Goal: Task Accomplishment & Management: Manage account settings

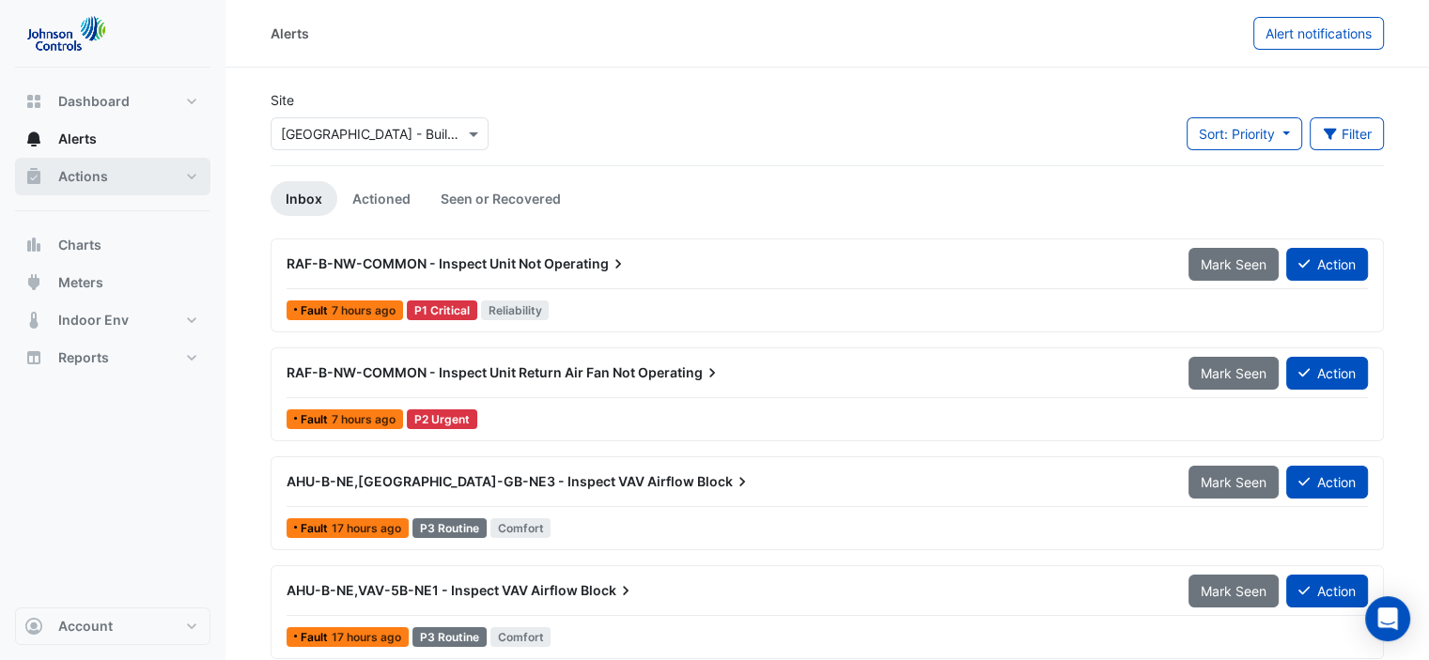
click at [136, 173] on button "Actions" at bounding box center [112, 177] width 195 height 38
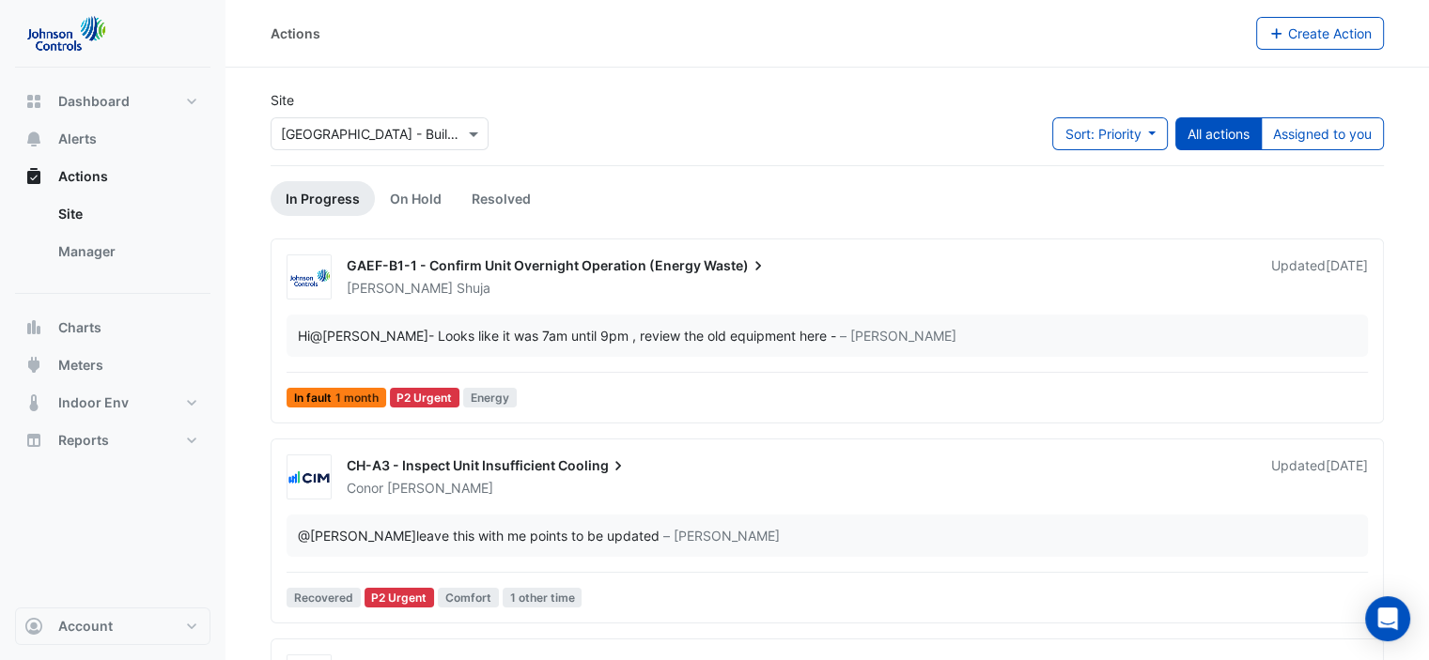
click at [560, 338] on div "Hi @[PERSON_NAME] - Looks like it was 7am until 9pm , review the old equipment …" at bounding box center [567, 336] width 538 height 20
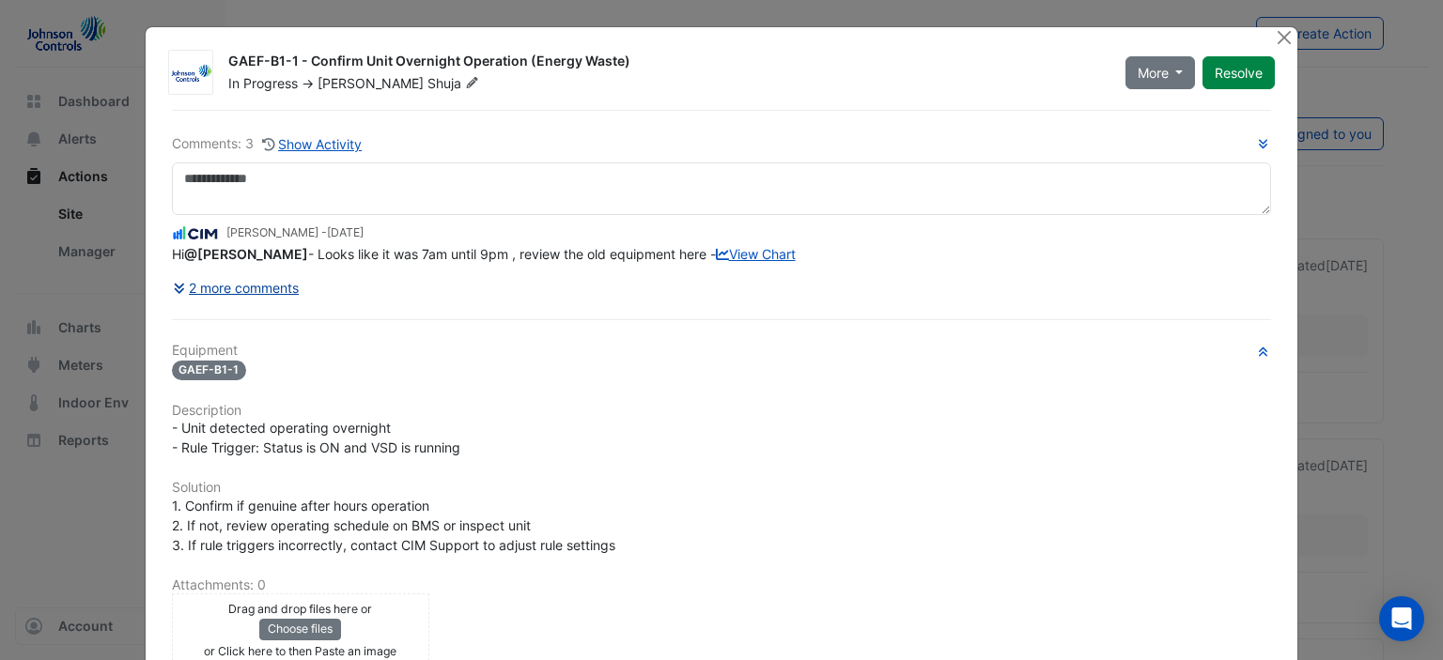
click at [227, 281] on button "2 more comments" at bounding box center [236, 287] width 129 height 33
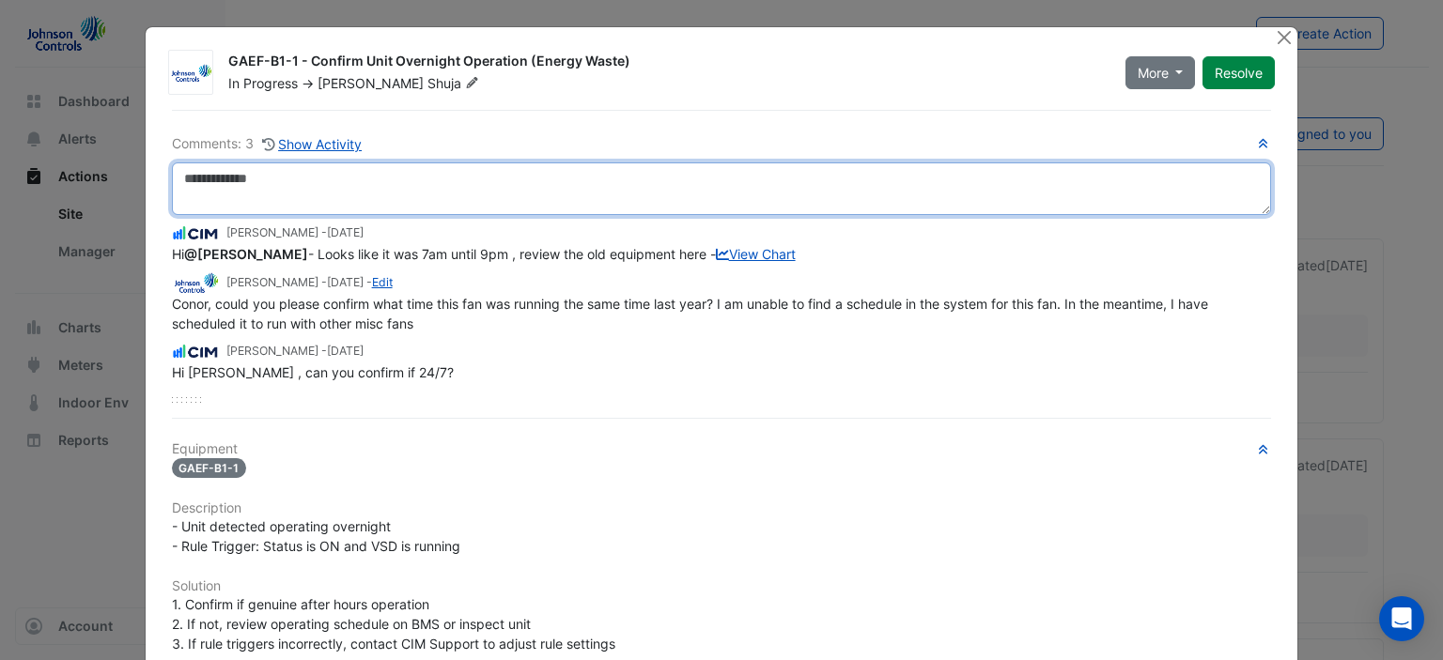
click at [407, 175] on textarea at bounding box center [722, 188] width 1100 height 53
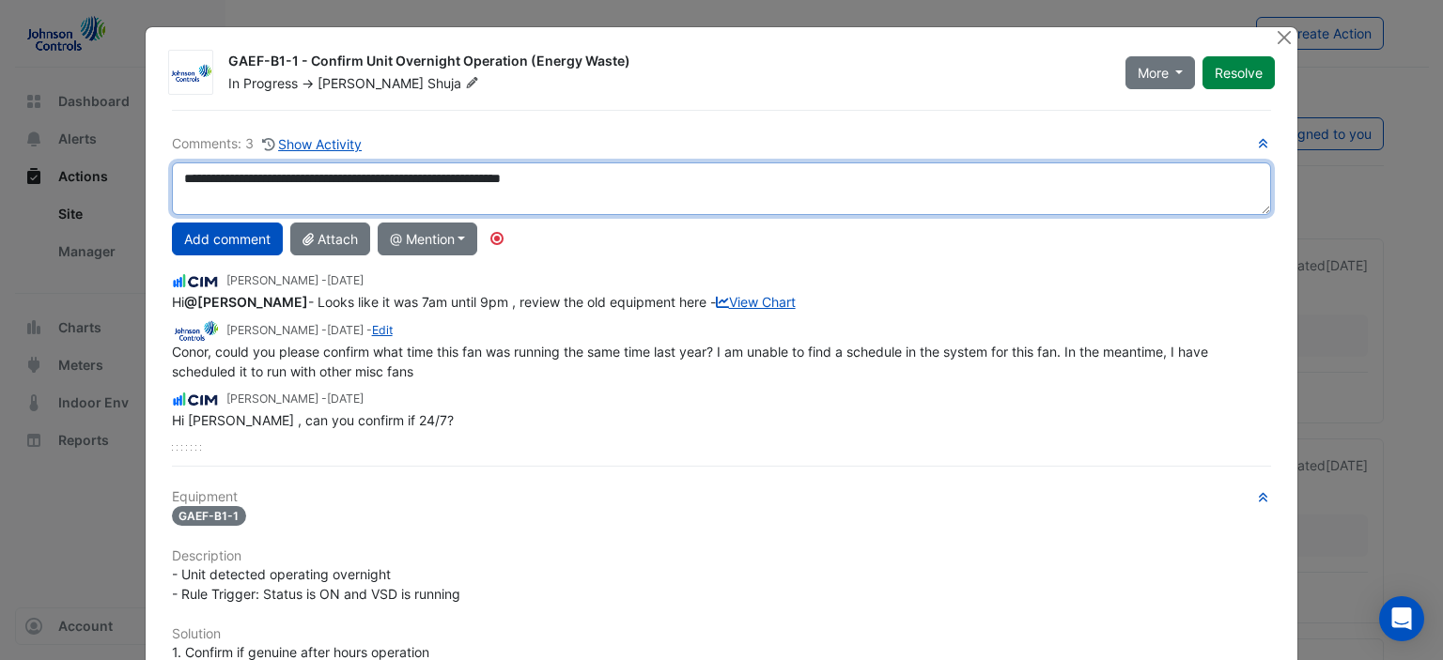
click at [582, 179] on textarea "**********" at bounding box center [722, 188] width 1100 height 53
type textarea "**********"
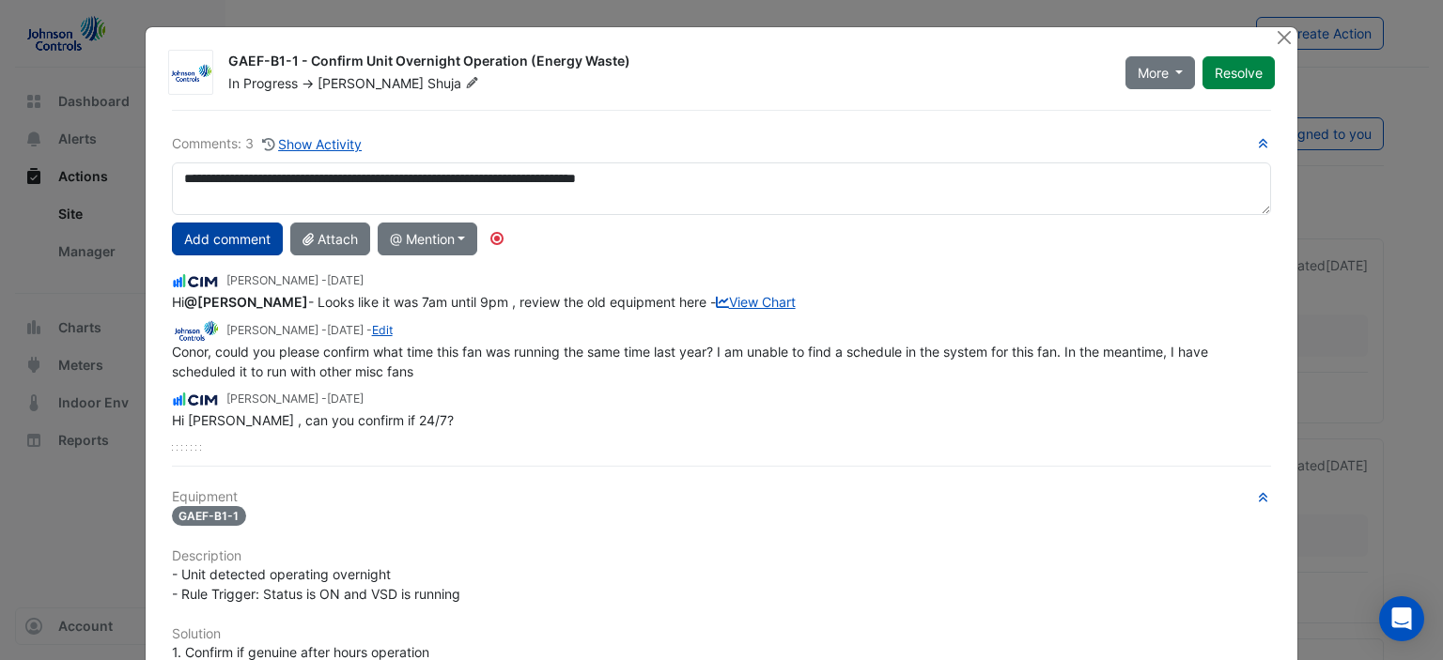
click at [240, 236] on button "Add comment" at bounding box center [227, 239] width 111 height 33
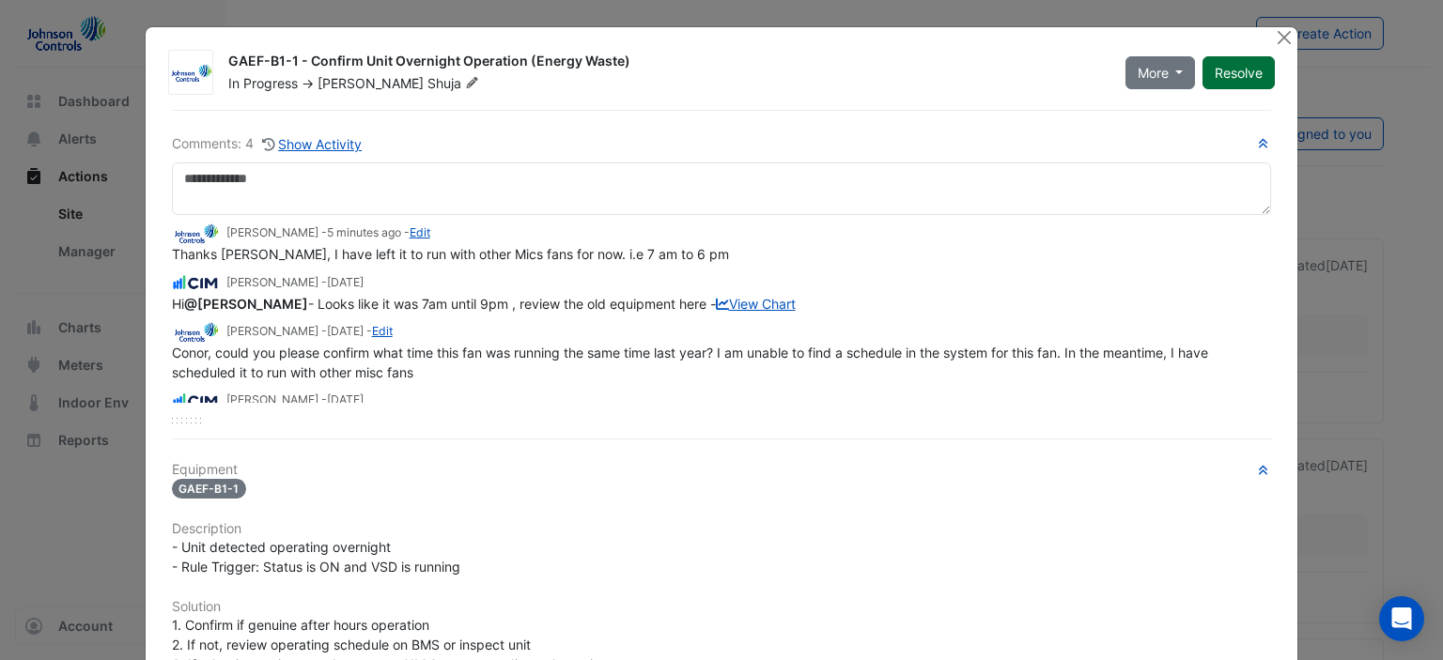
click at [1240, 74] on button "Resolve" at bounding box center [1238, 72] width 72 height 33
click at [1283, 38] on button "Close" at bounding box center [1284, 37] width 20 height 20
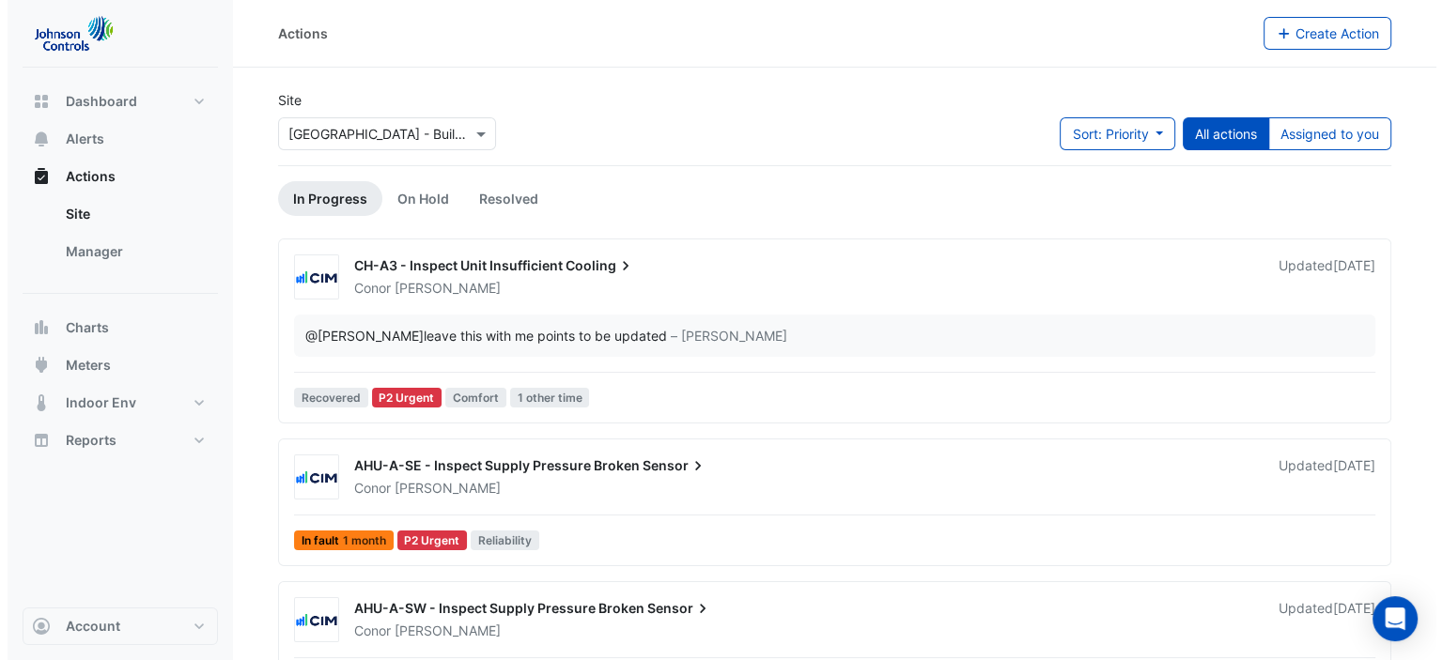
scroll to position [94, 0]
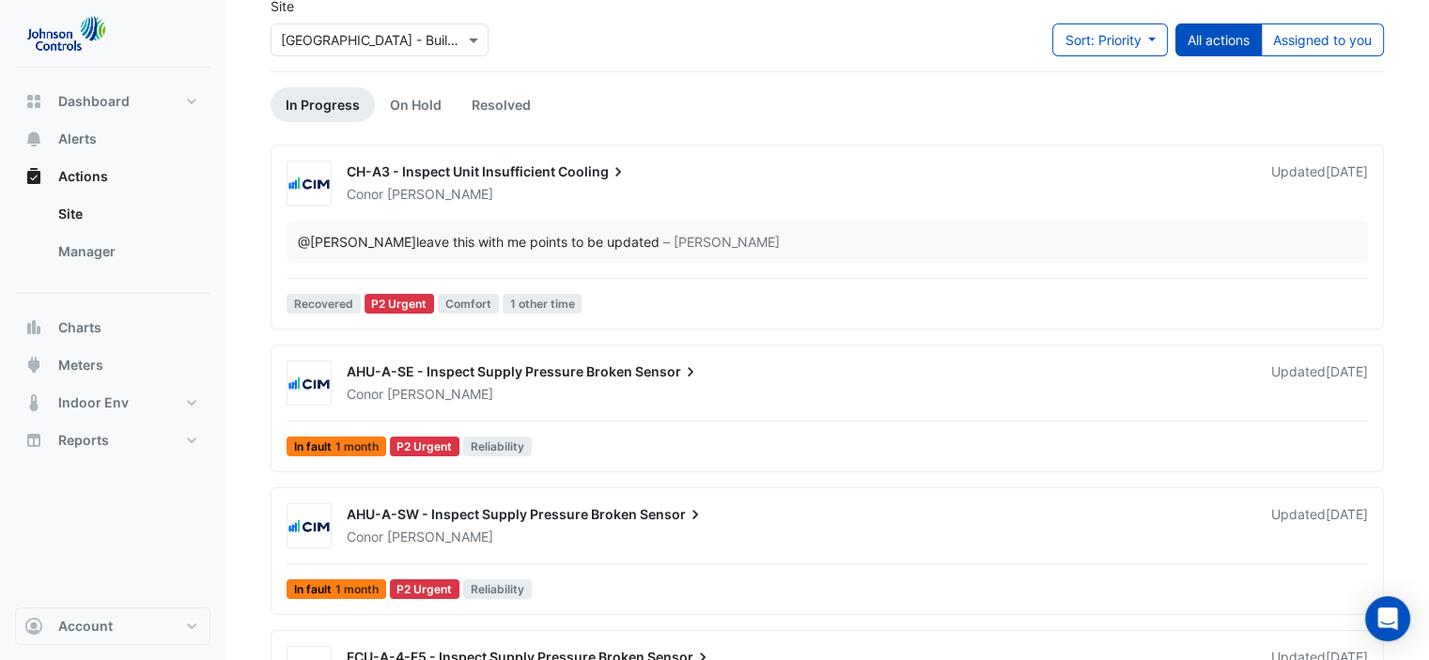
click at [567, 394] on div "[PERSON_NAME]" at bounding box center [797, 394] width 905 height 19
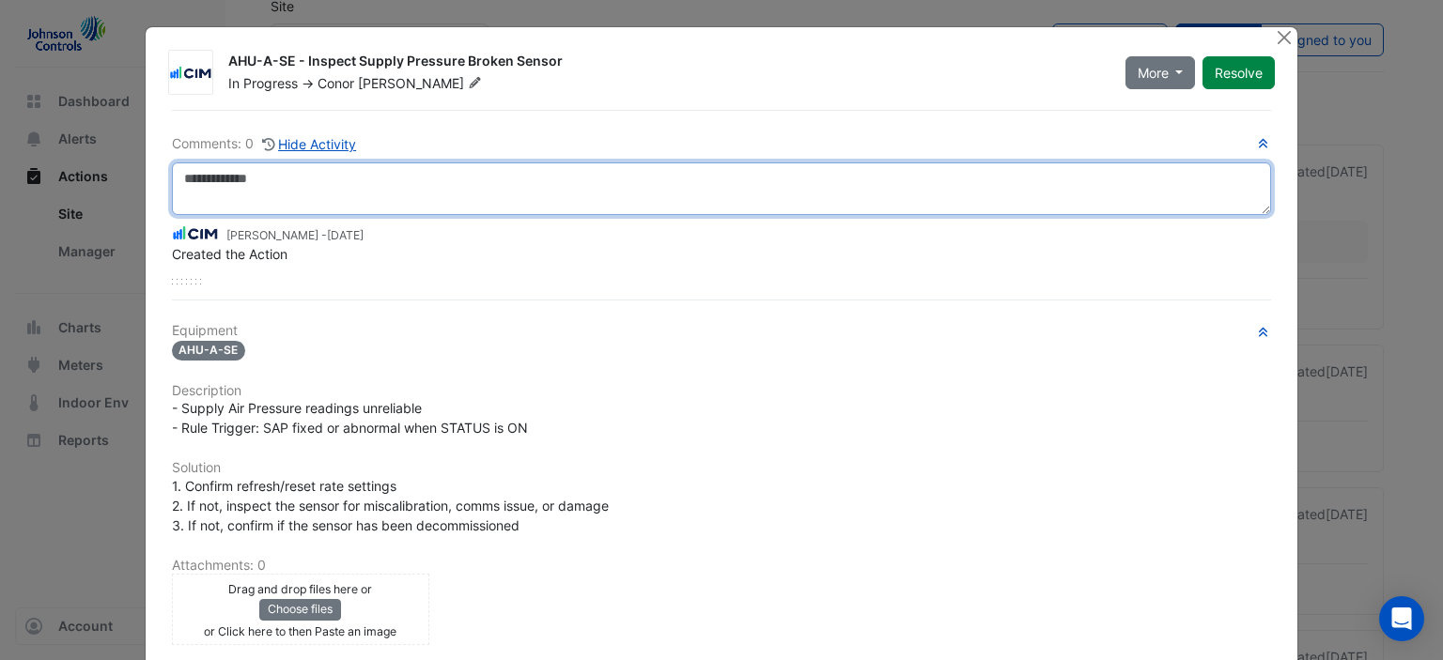
click at [332, 189] on textarea at bounding box center [722, 188] width 1100 height 53
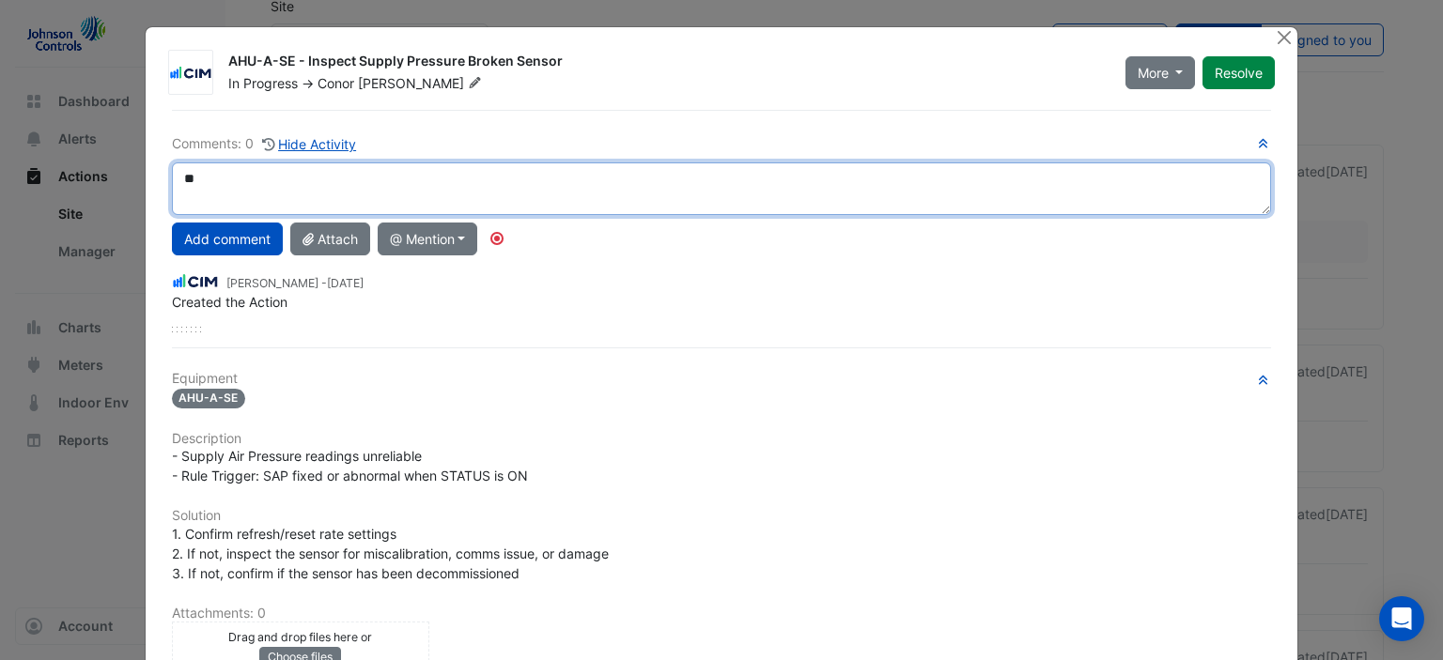
type textarea "*"
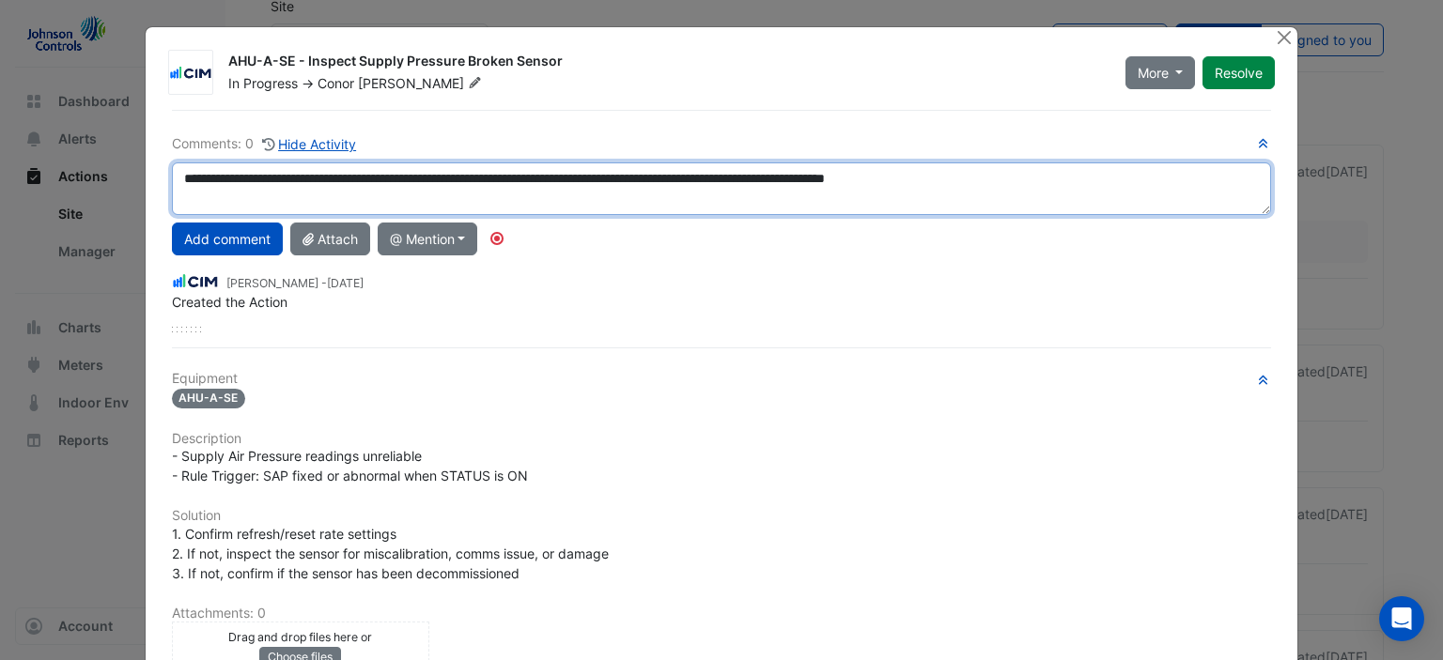
click at [1071, 179] on textarea "**********" at bounding box center [722, 188] width 1100 height 53
click at [1057, 177] on textarea "**********" at bounding box center [722, 188] width 1100 height 53
drag, startPoint x: 1070, startPoint y: 175, endPoint x: 774, endPoint y: 178, distance: 295.9
click at [774, 178] on textarea "**********" at bounding box center [722, 188] width 1100 height 53
type textarea "**********"
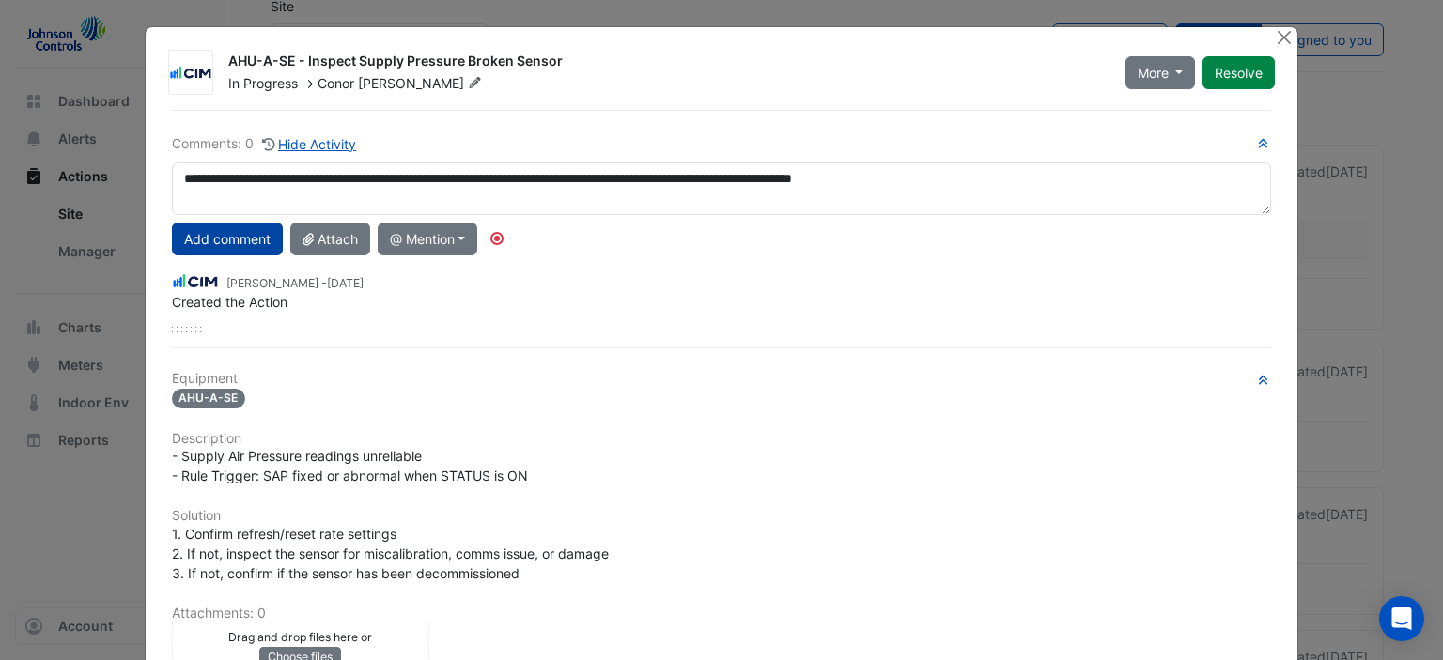
click at [196, 248] on button "Add comment" at bounding box center [227, 239] width 111 height 33
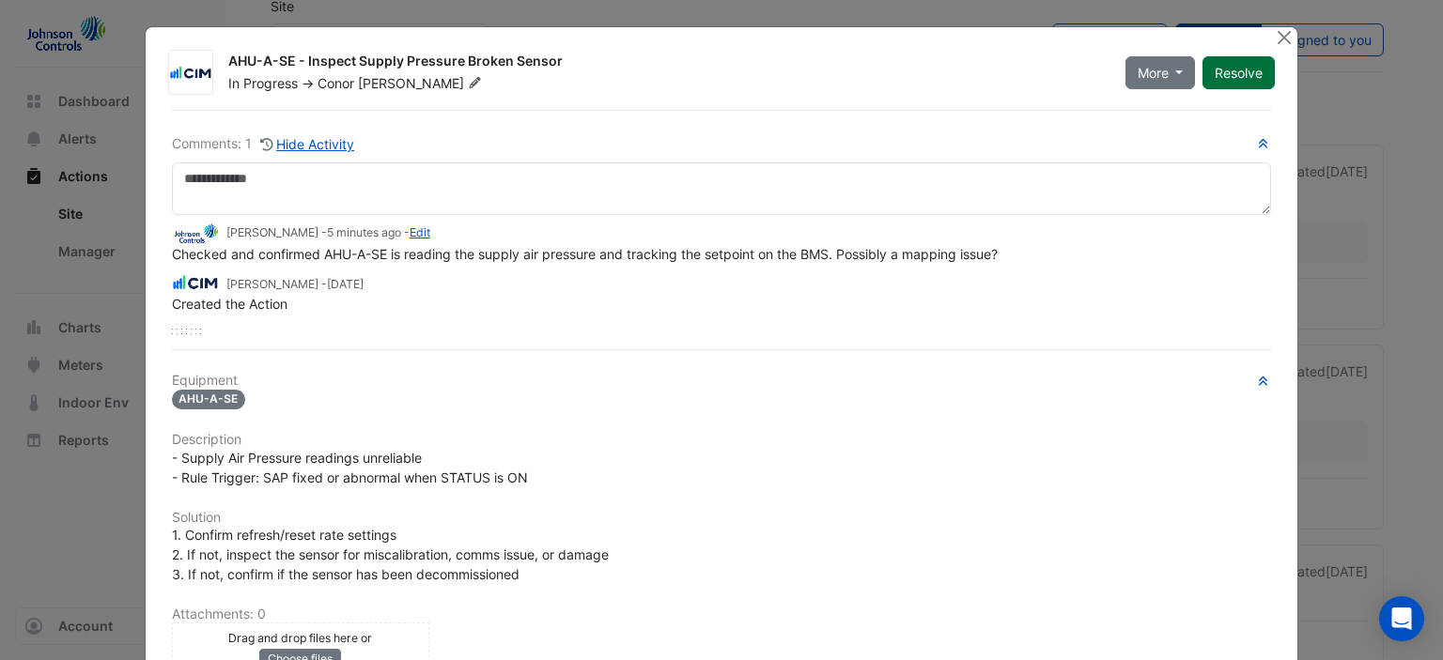
click at [1237, 73] on button "Resolve" at bounding box center [1238, 72] width 72 height 33
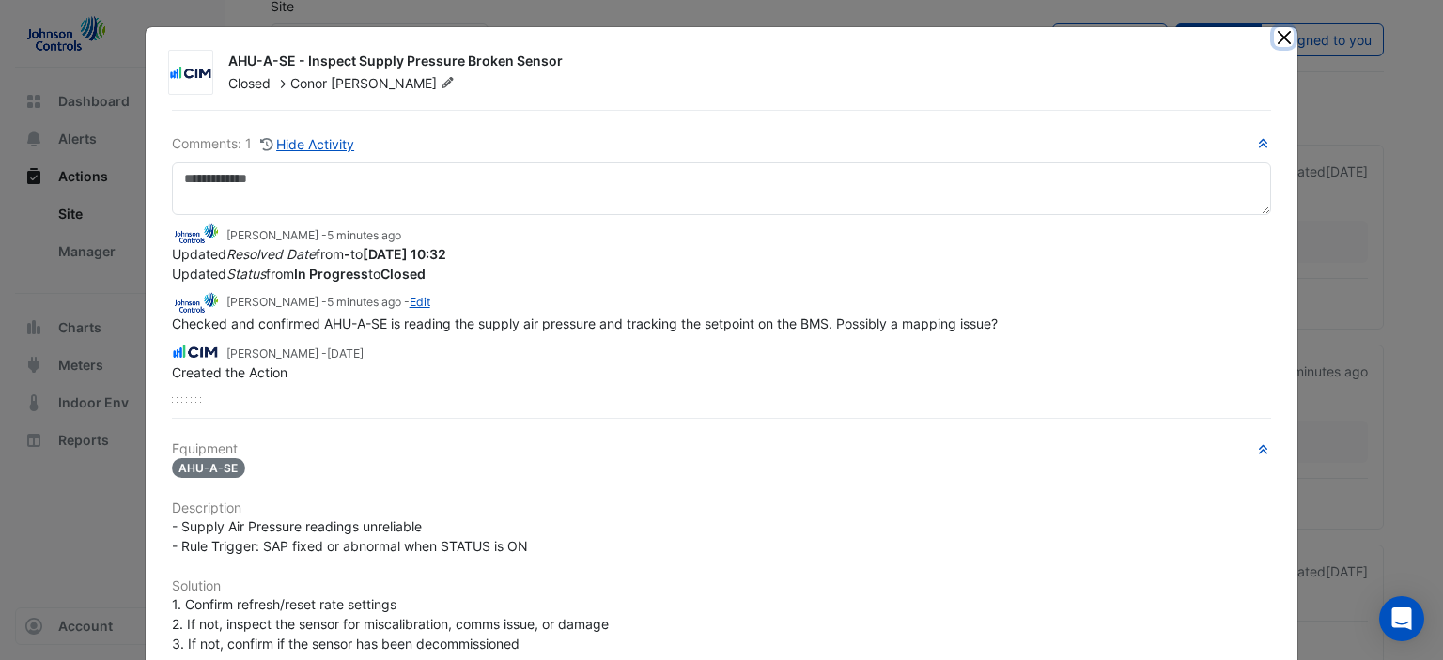
click at [1274, 35] on button "Close" at bounding box center [1284, 37] width 20 height 20
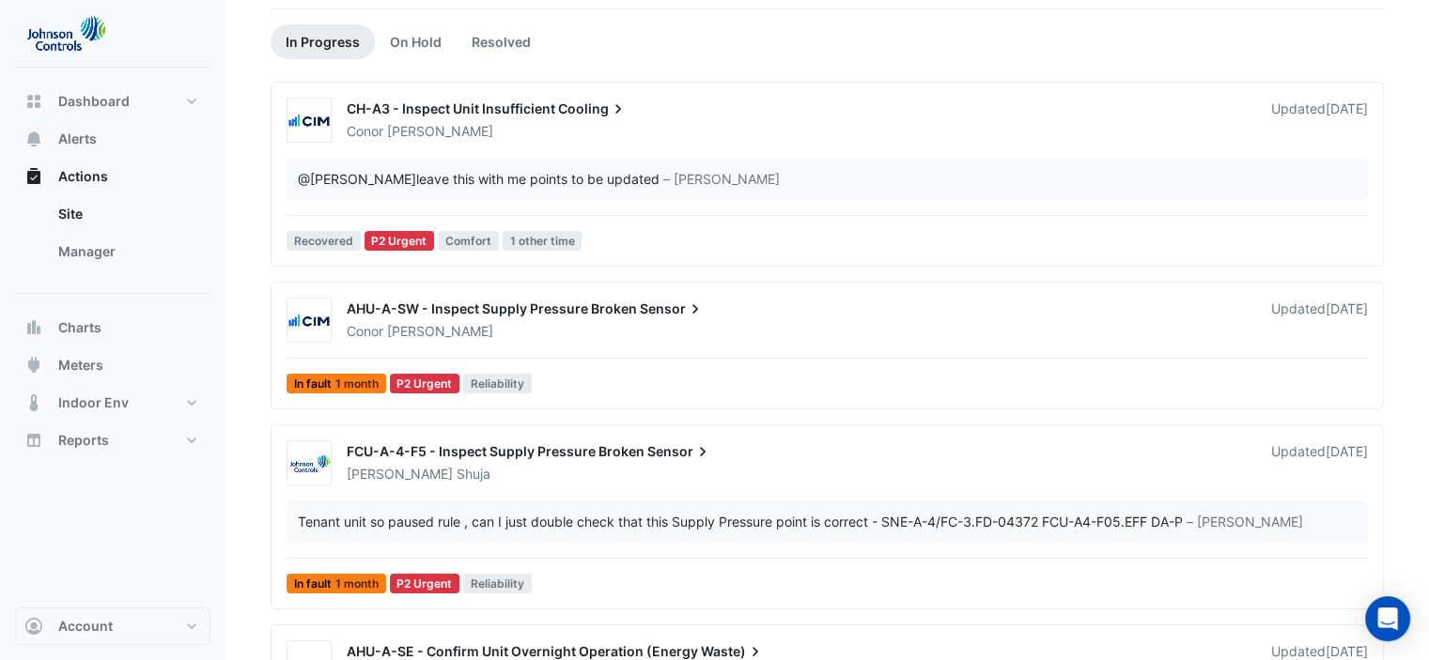
scroll to position [188, 0]
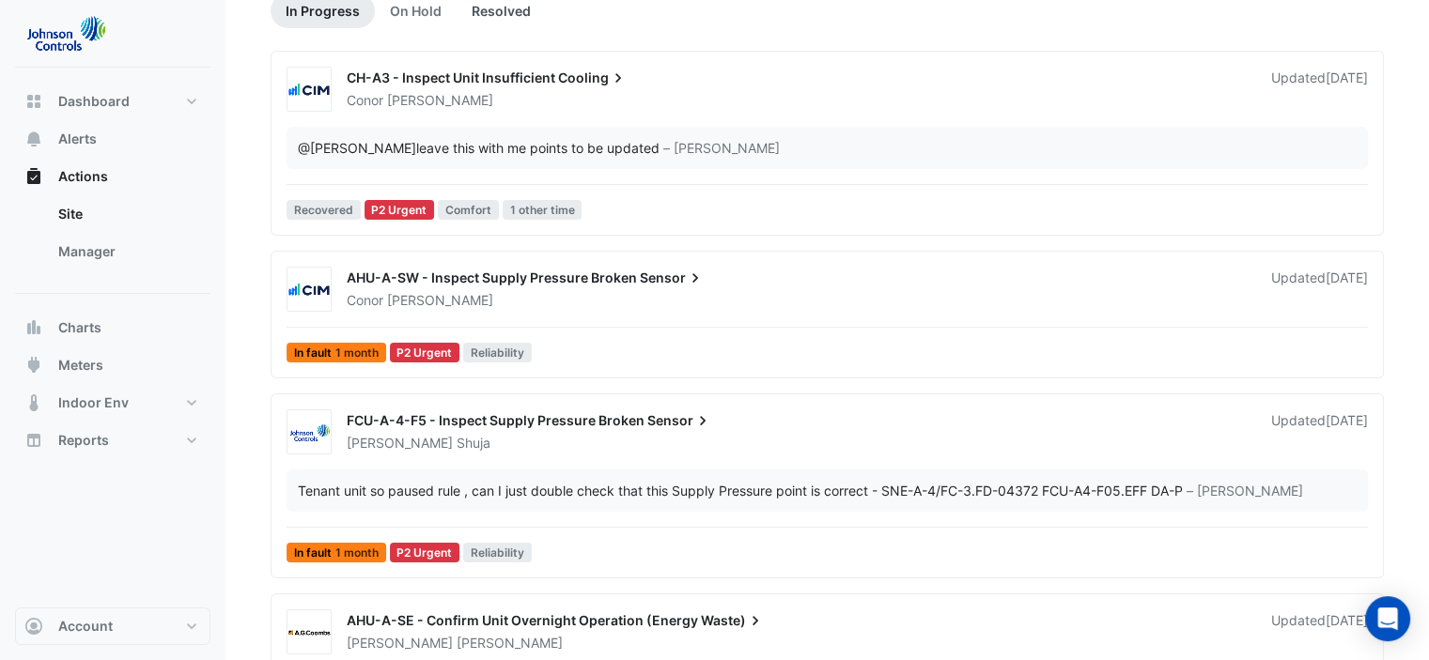
click at [507, 13] on link "Resolved" at bounding box center [500, 10] width 89 height 35
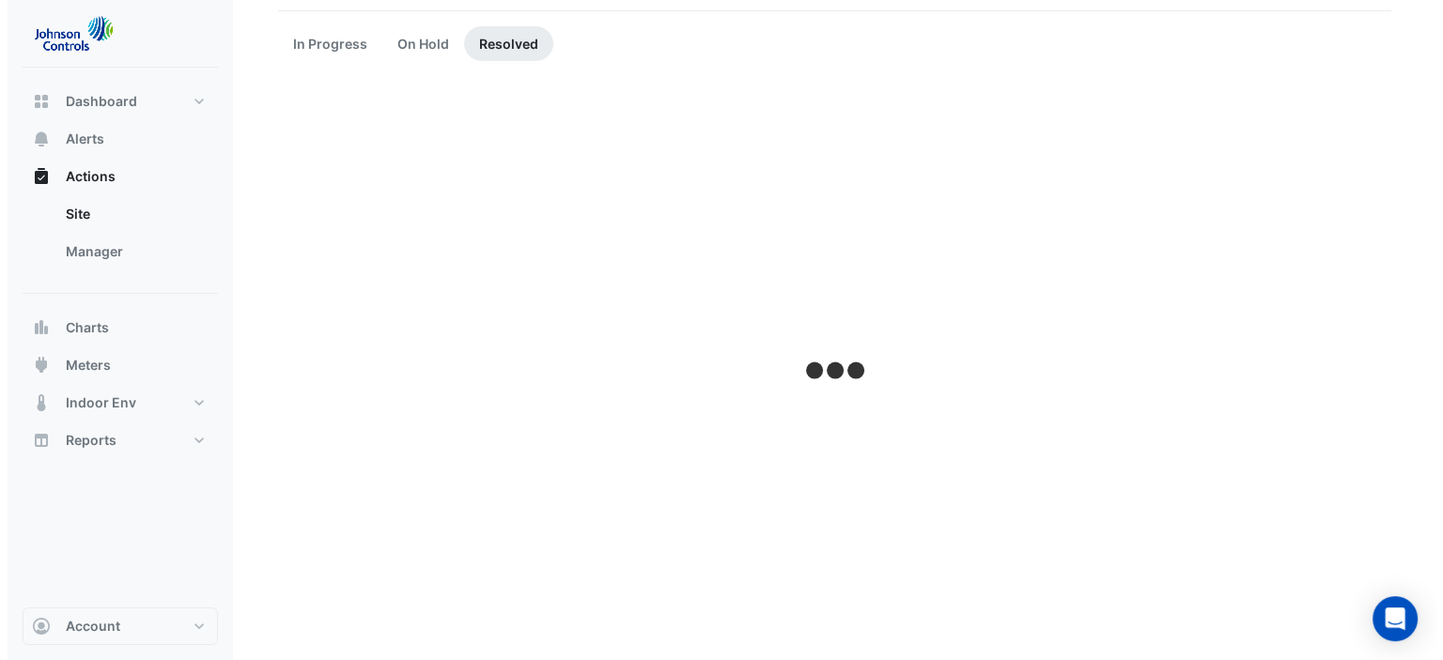
scroll to position [0, 0]
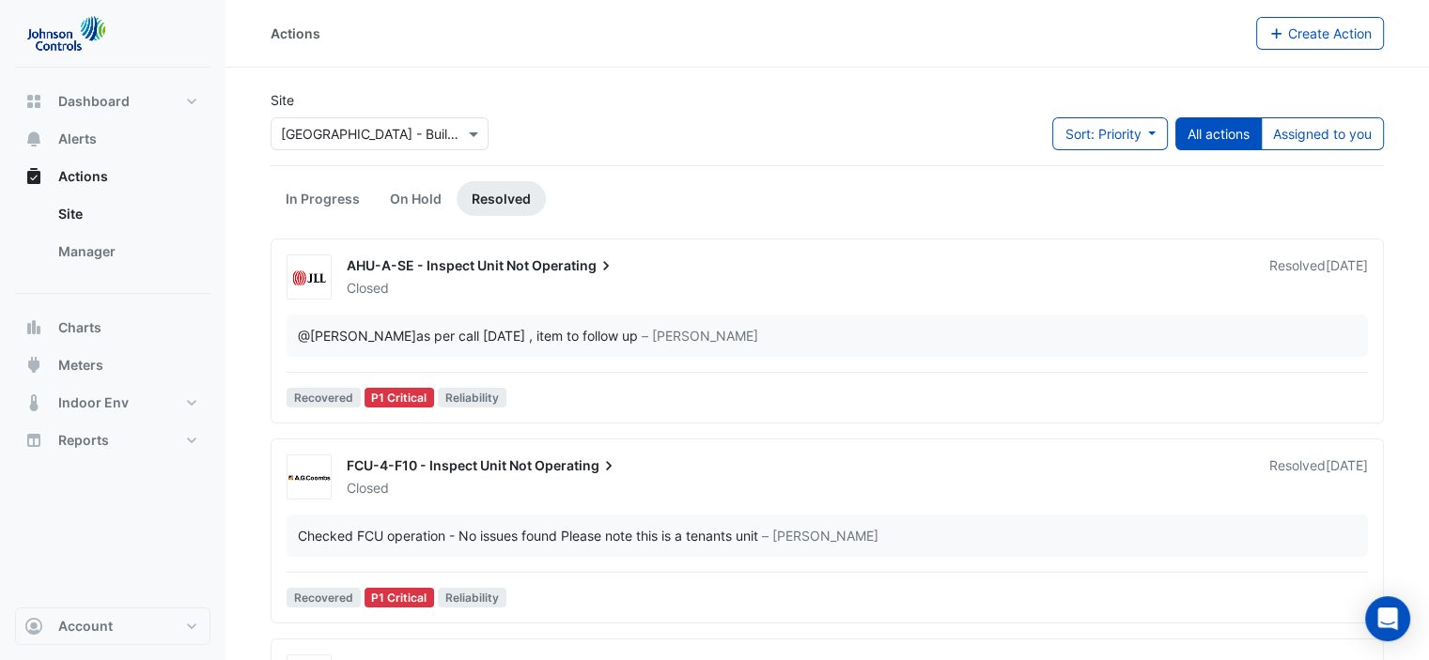
click at [515, 283] on div "Closed" at bounding box center [797, 288] width 904 height 19
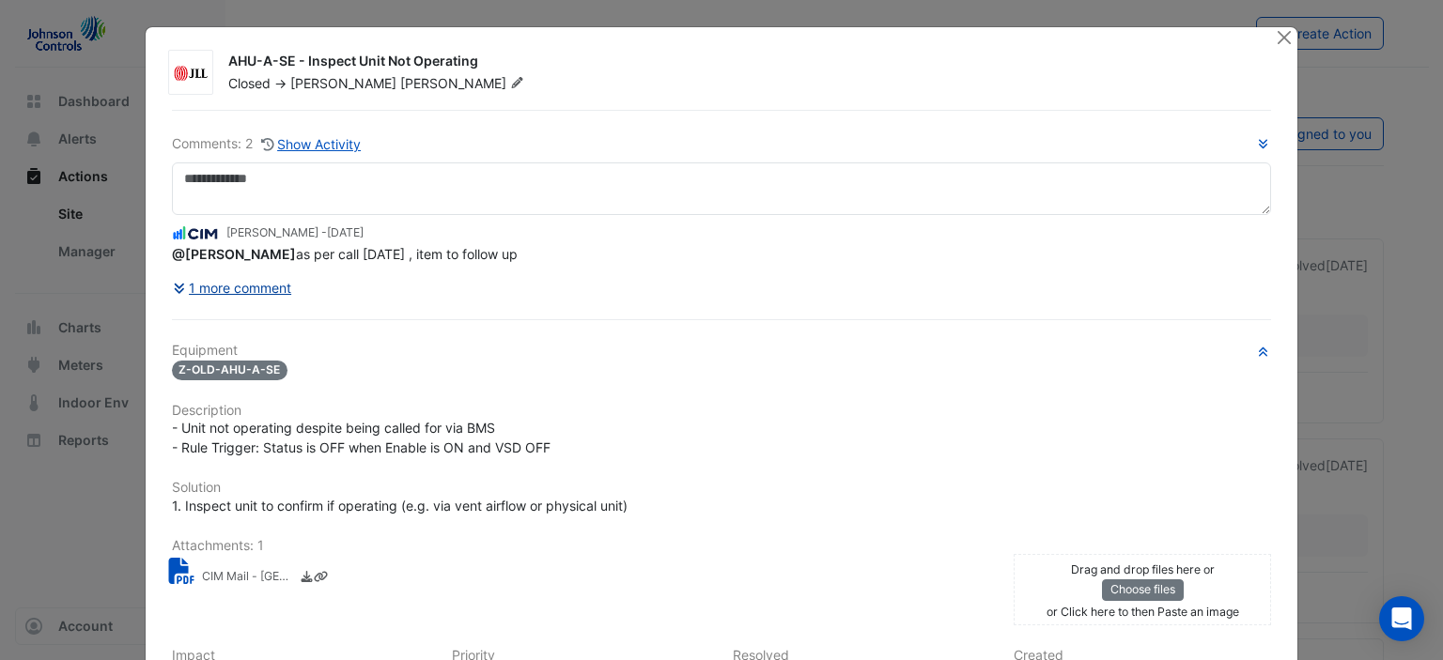
click at [204, 281] on button "1 more comment" at bounding box center [232, 287] width 121 height 33
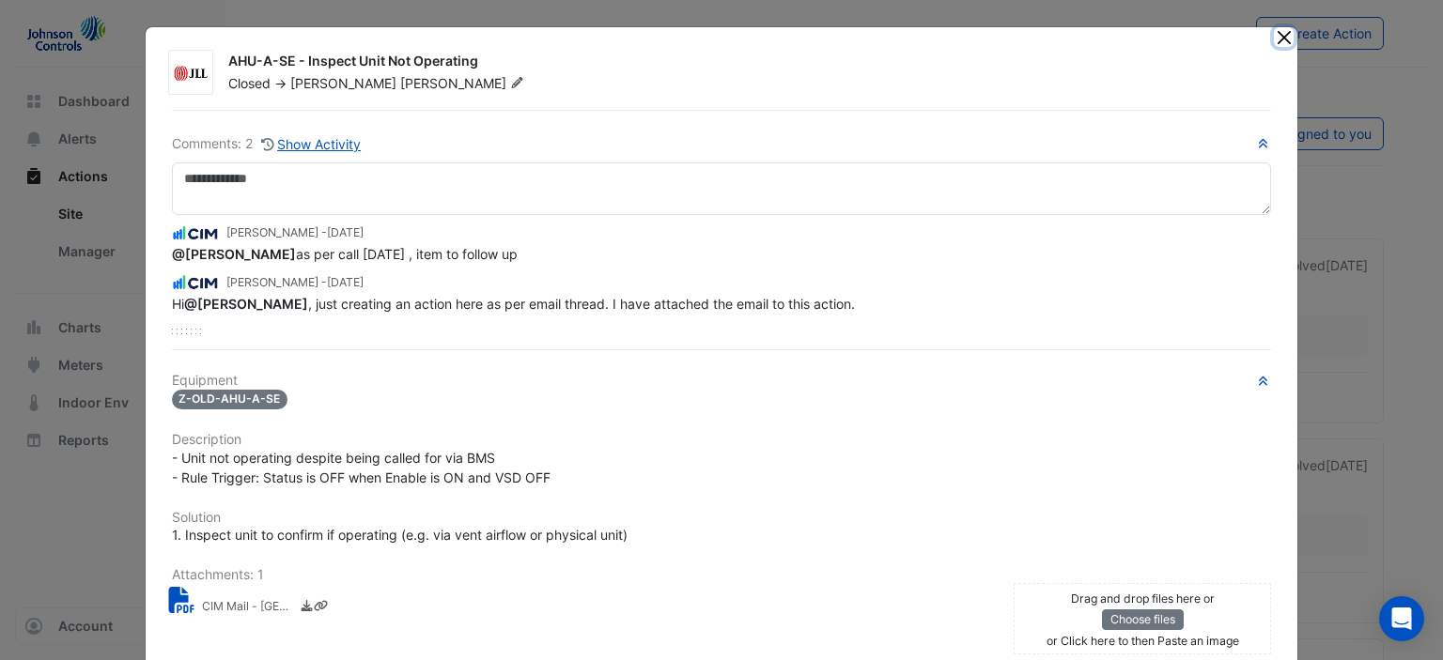
click at [1280, 39] on button "Close" at bounding box center [1284, 37] width 20 height 20
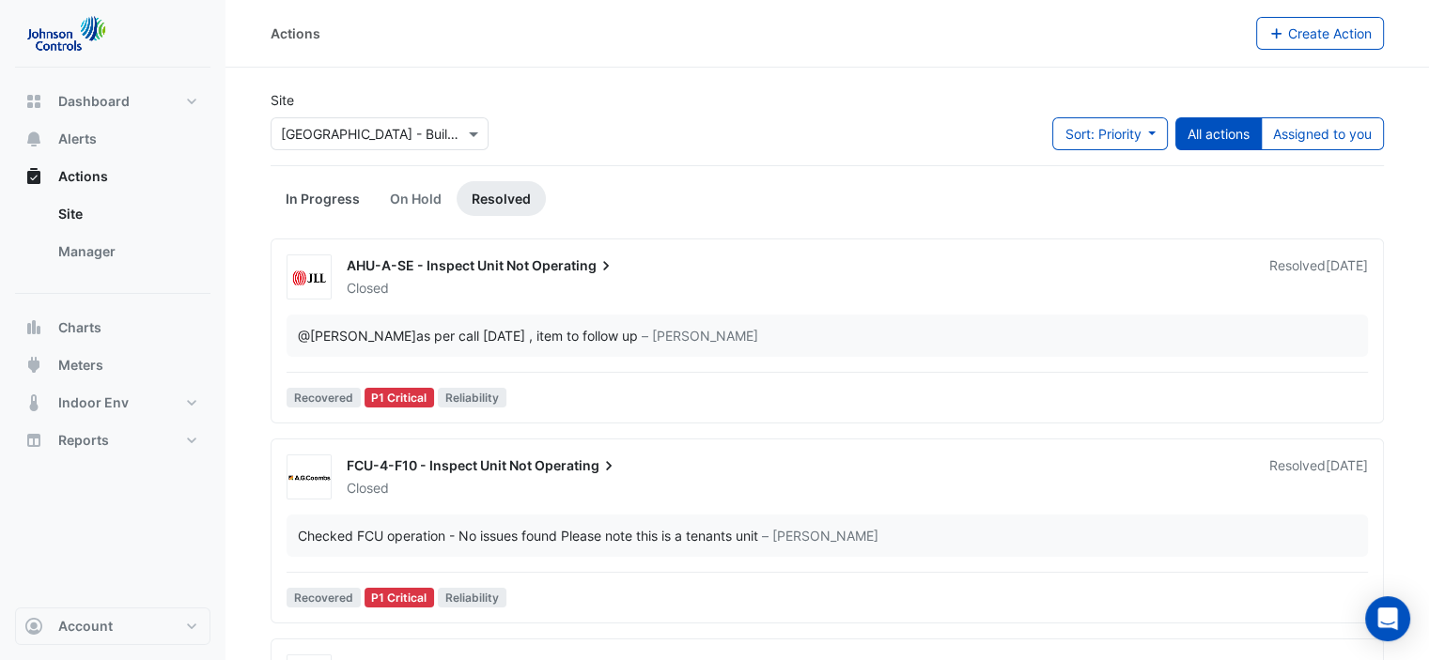
click at [338, 202] on link "In Progress" at bounding box center [322, 198] width 104 height 35
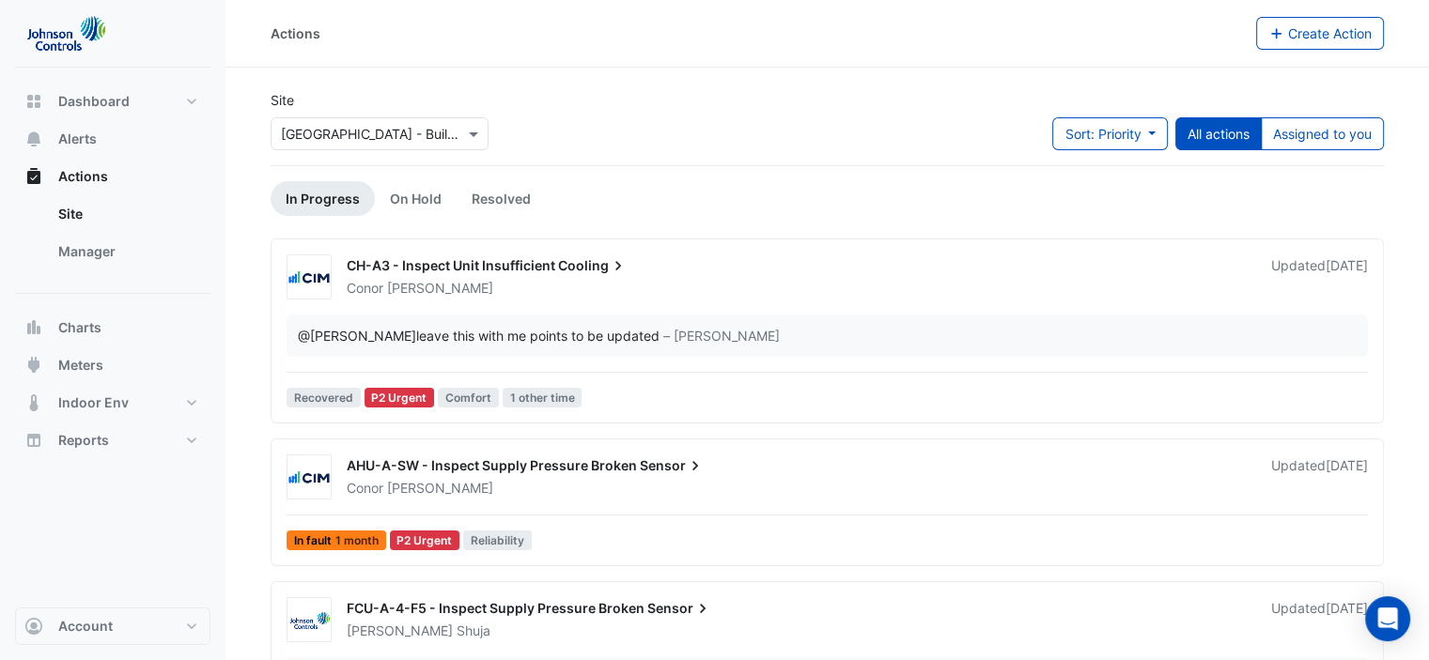
click at [500, 323] on div "@[PERSON_NAME] leave this with me points to be updated – [PERSON_NAME]" at bounding box center [826, 336] width 1081 height 42
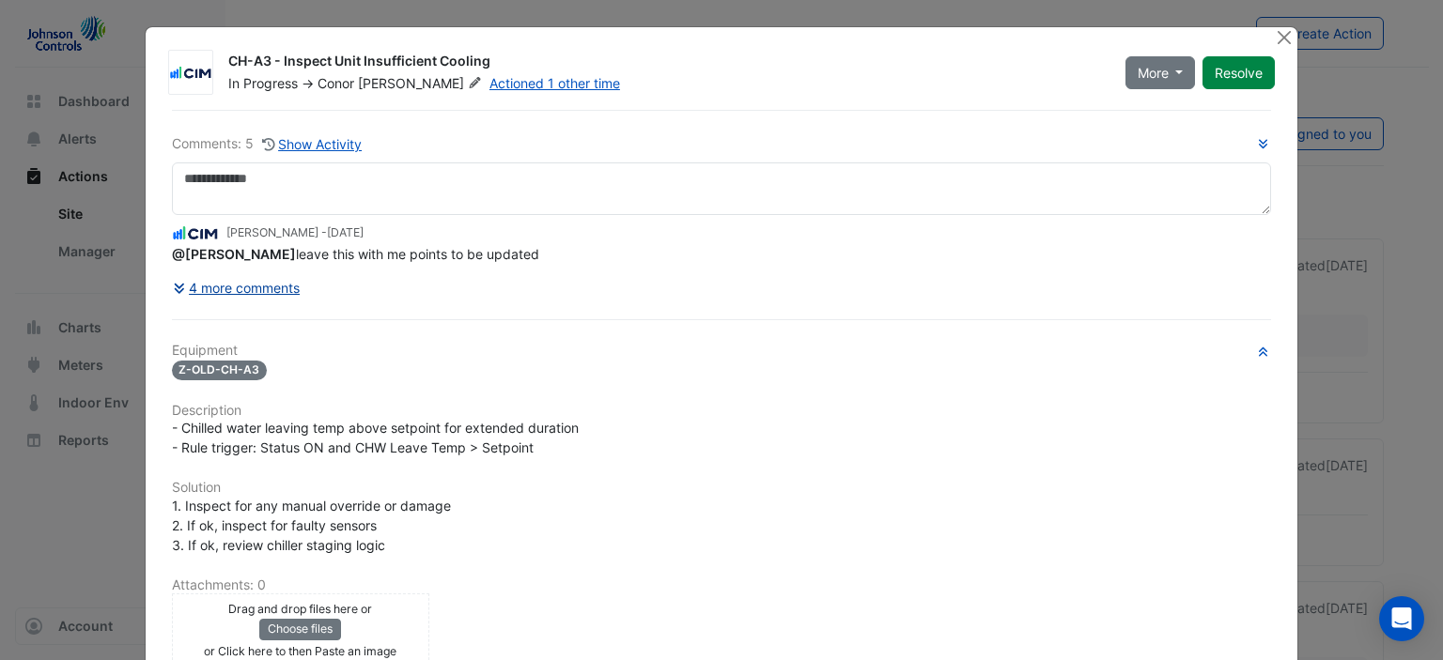
click at [241, 286] on button "4 more comments" at bounding box center [237, 287] width 130 height 33
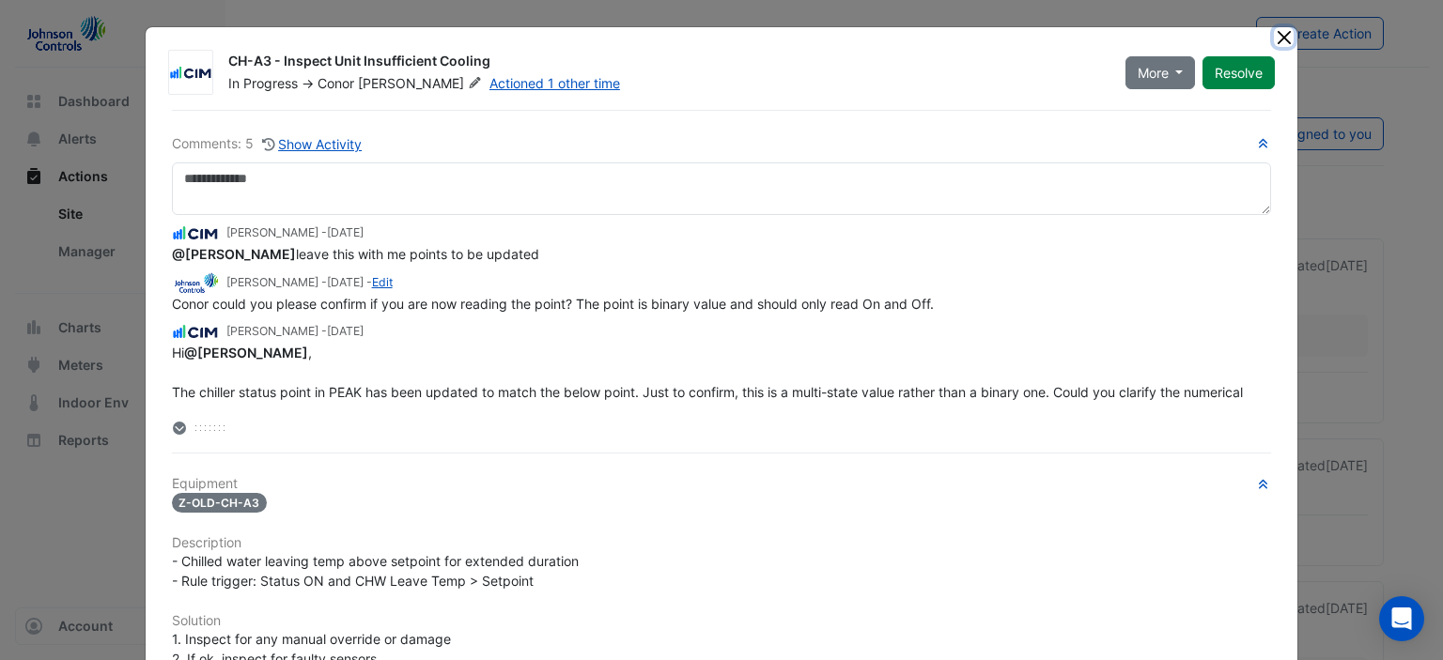
click at [1277, 31] on button "Close" at bounding box center [1284, 37] width 20 height 20
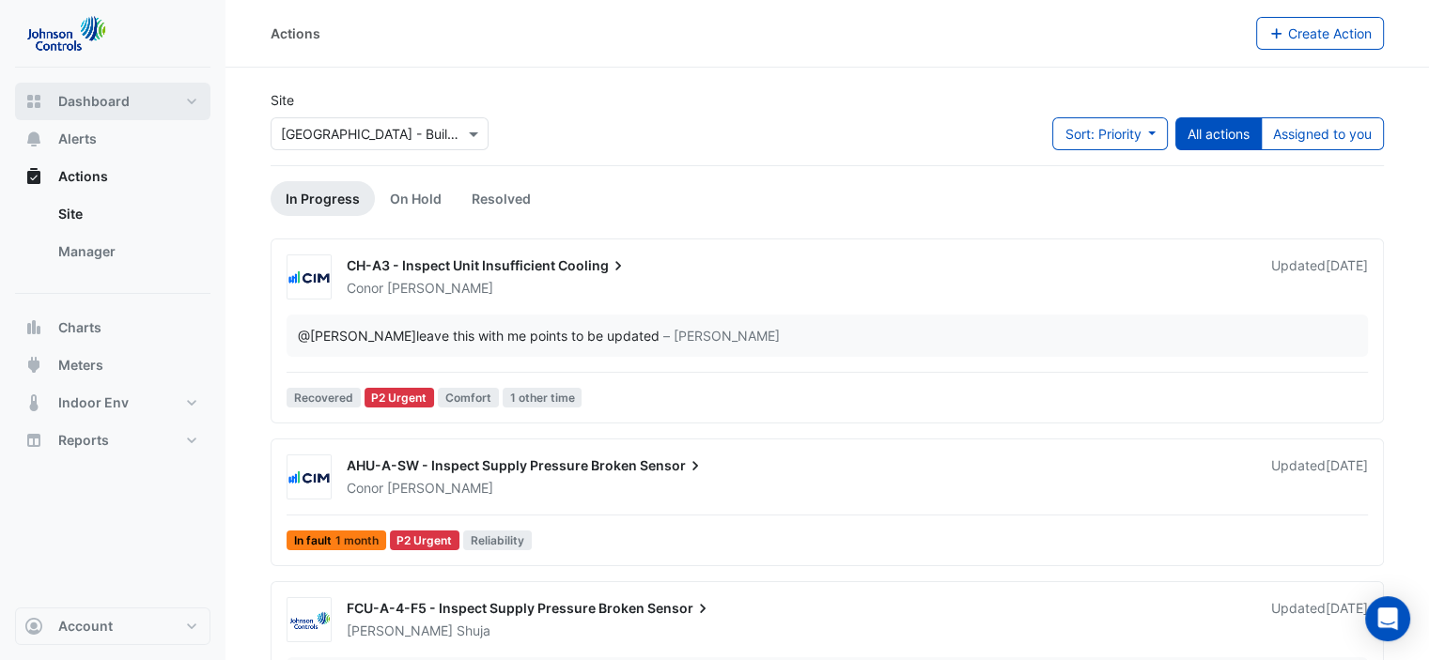
click at [139, 100] on button "Dashboard" at bounding box center [112, 102] width 195 height 38
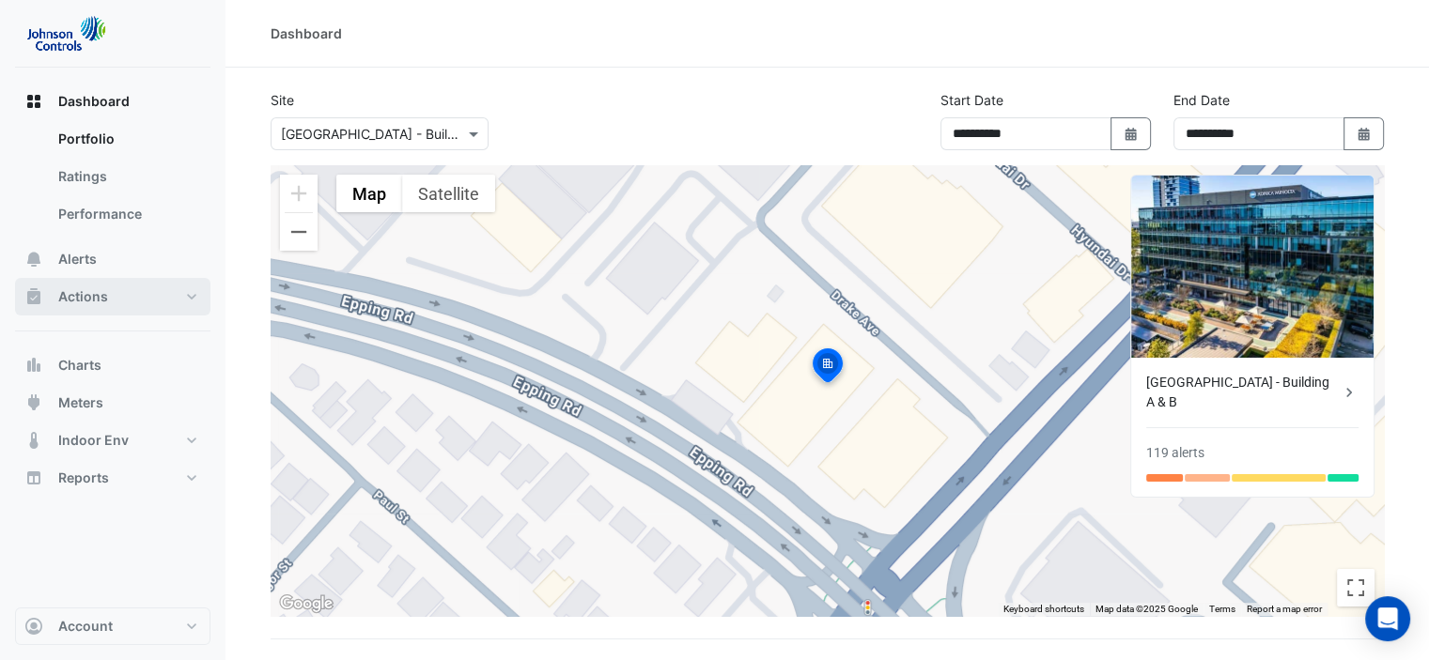
click at [196, 299] on button "Actions" at bounding box center [112, 297] width 195 height 38
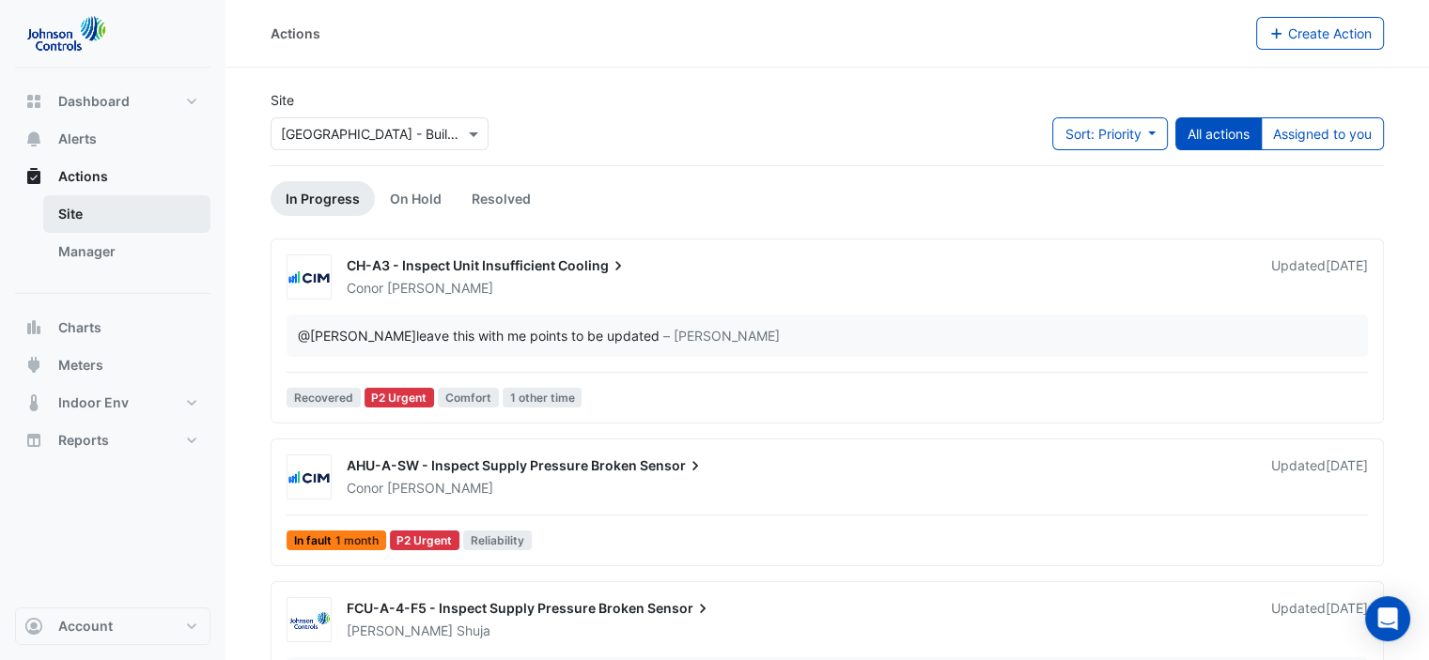
click at [80, 219] on link "Site" at bounding box center [126, 214] width 167 height 38
click at [115, 253] on link "Manager" at bounding box center [126, 252] width 167 height 38
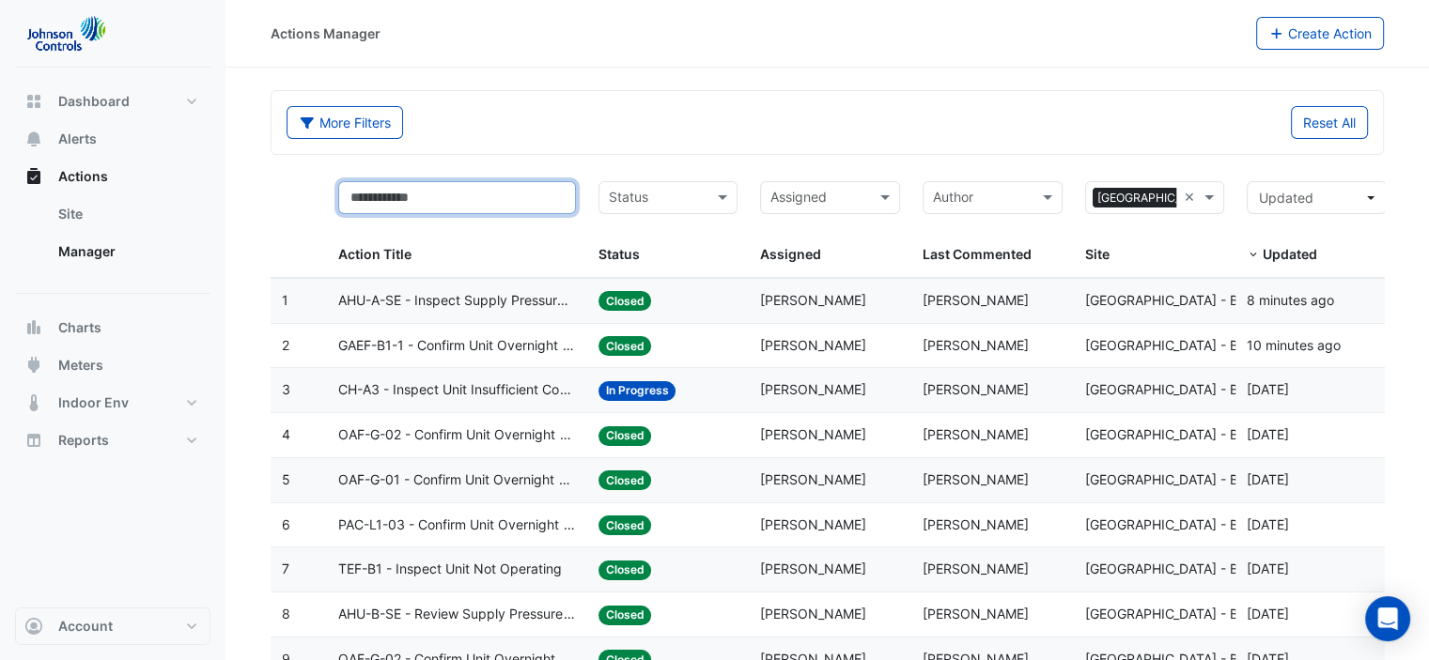
click at [470, 203] on input "text" at bounding box center [456, 197] width 237 height 33
click at [429, 193] on input "text" at bounding box center [456, 197] width 237 height 33
paste input "**********"
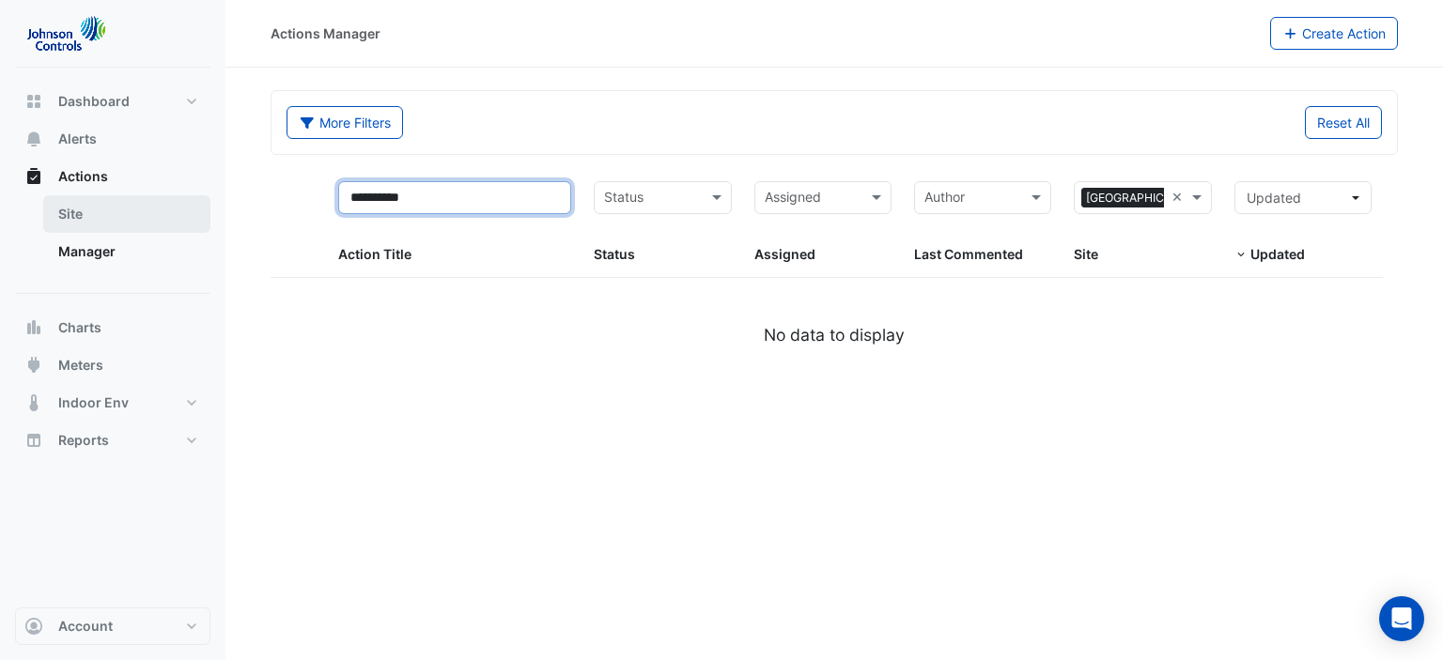
type input "**********"
click at [92, 204] on link "Site" at bounding box center [126, 214] width 167 height 38
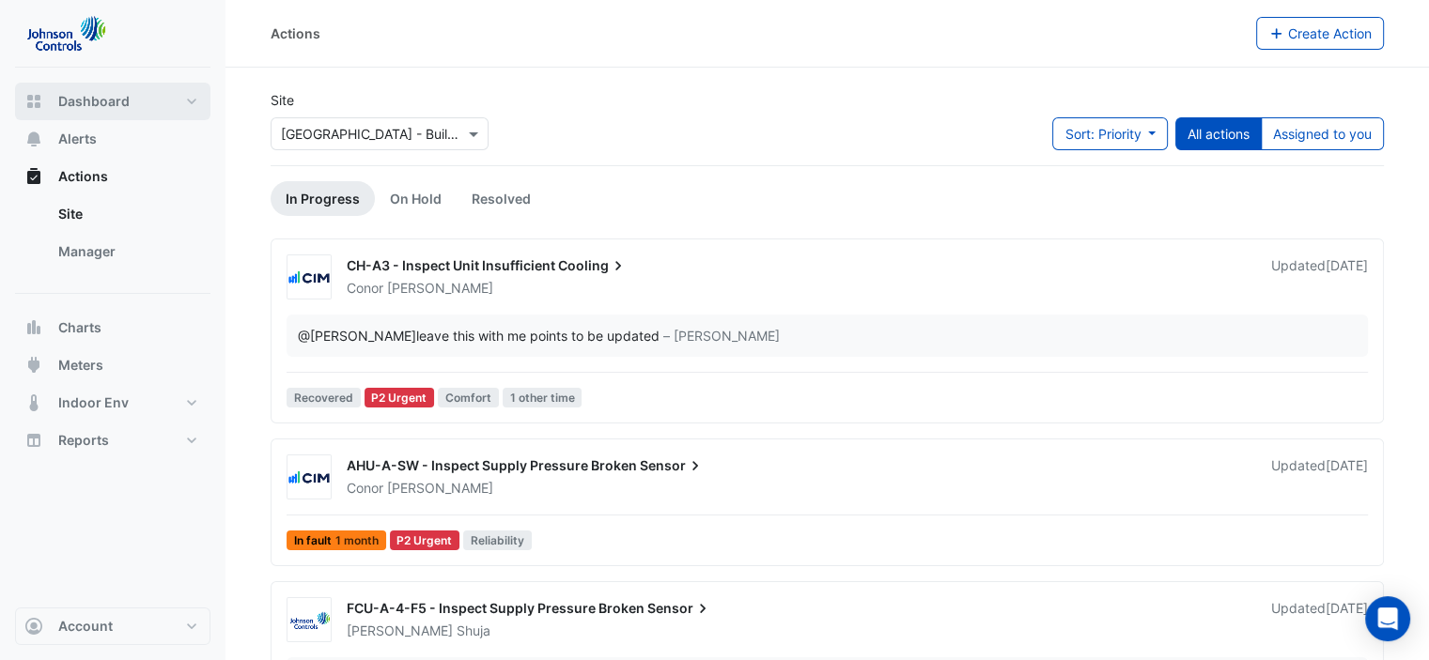
click at [202, 97] on button "Dashboard" at bounding box center [112, 102] width 195 height 38
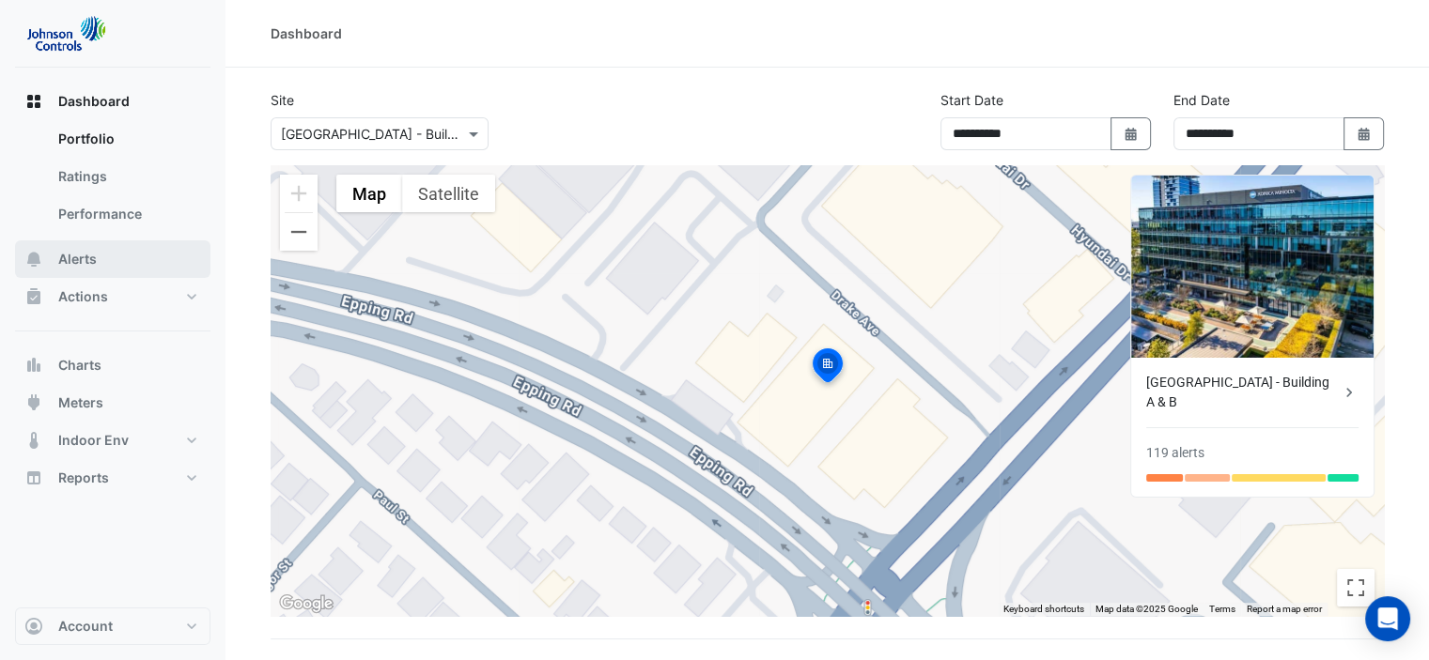
click at [130, 266] on button "Alerts" at bounding box center [112, 259] width 195 height 38
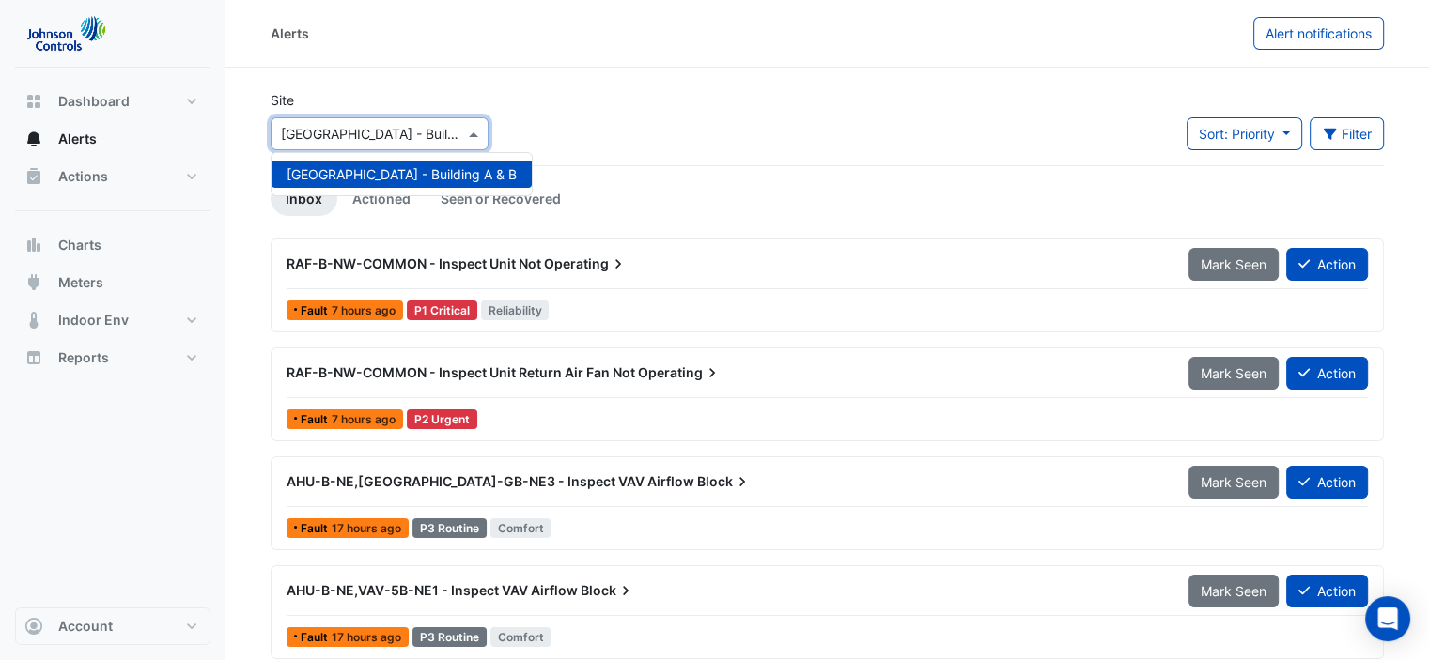
click at [481, 132] on span at bounding box center [475, 134] width 23 height 20
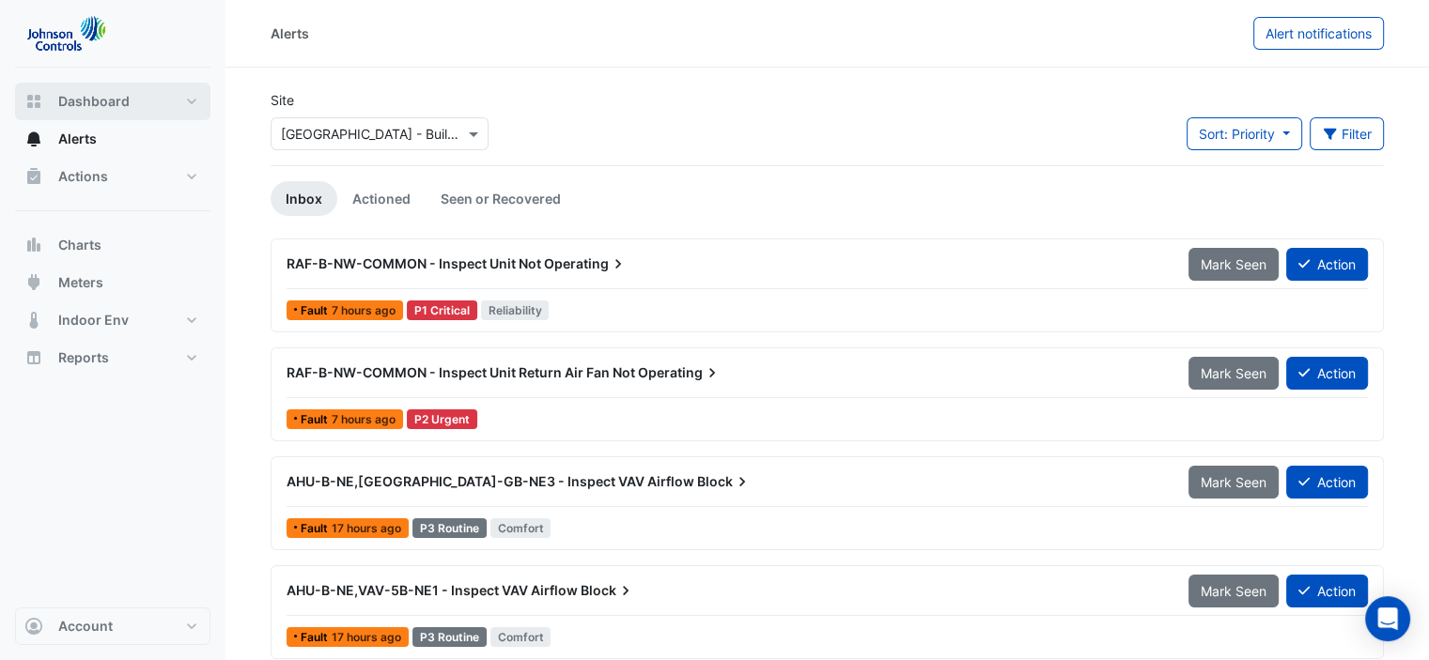
click at [129, 102] on button "Dashboard" at bounding box center [112, 102] width 195 height 38
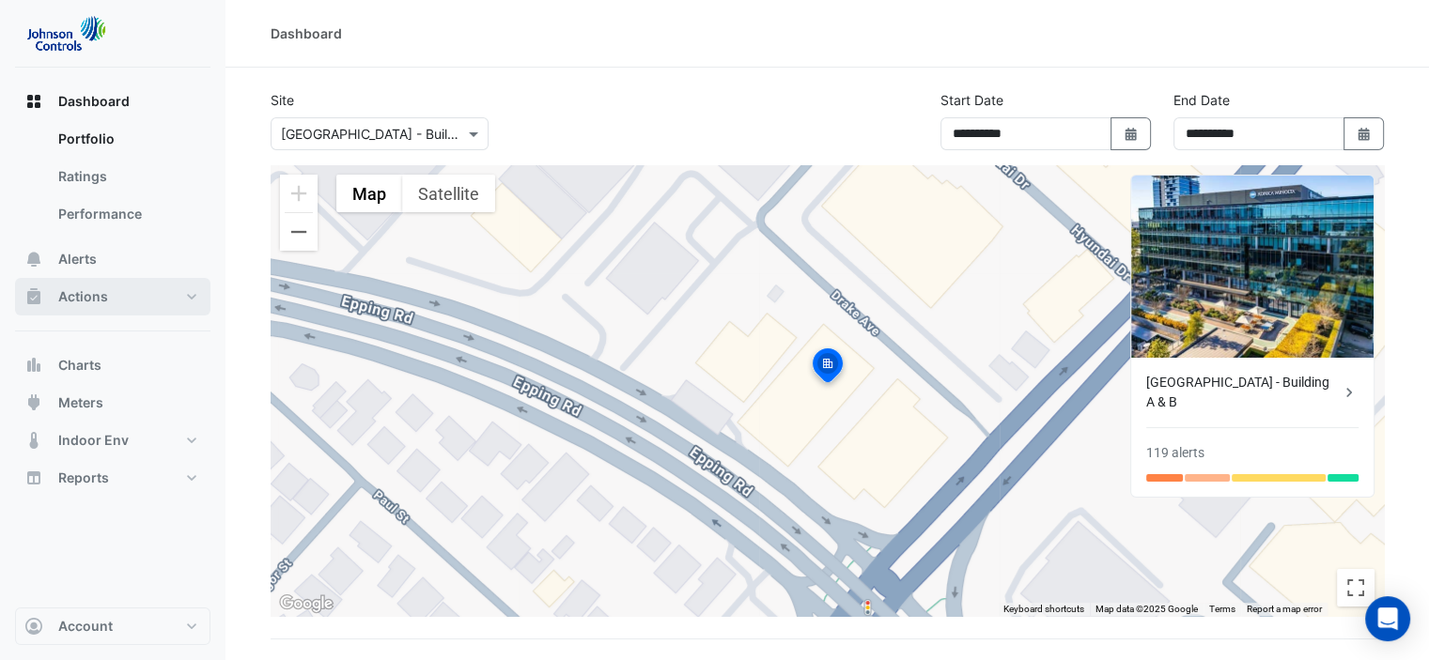
click at [118, 291] on button "Actions" at bounding box center [112, 297] width 195 height 38
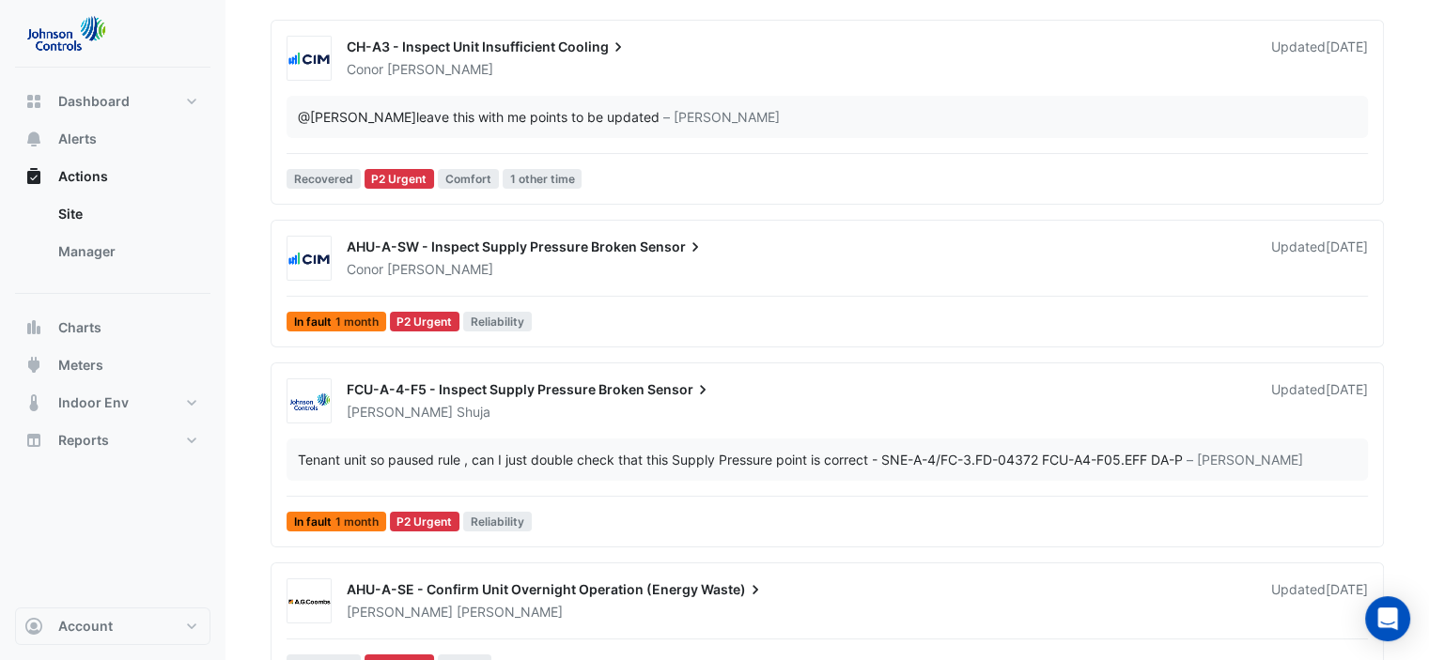
scroll to position [94, 0]
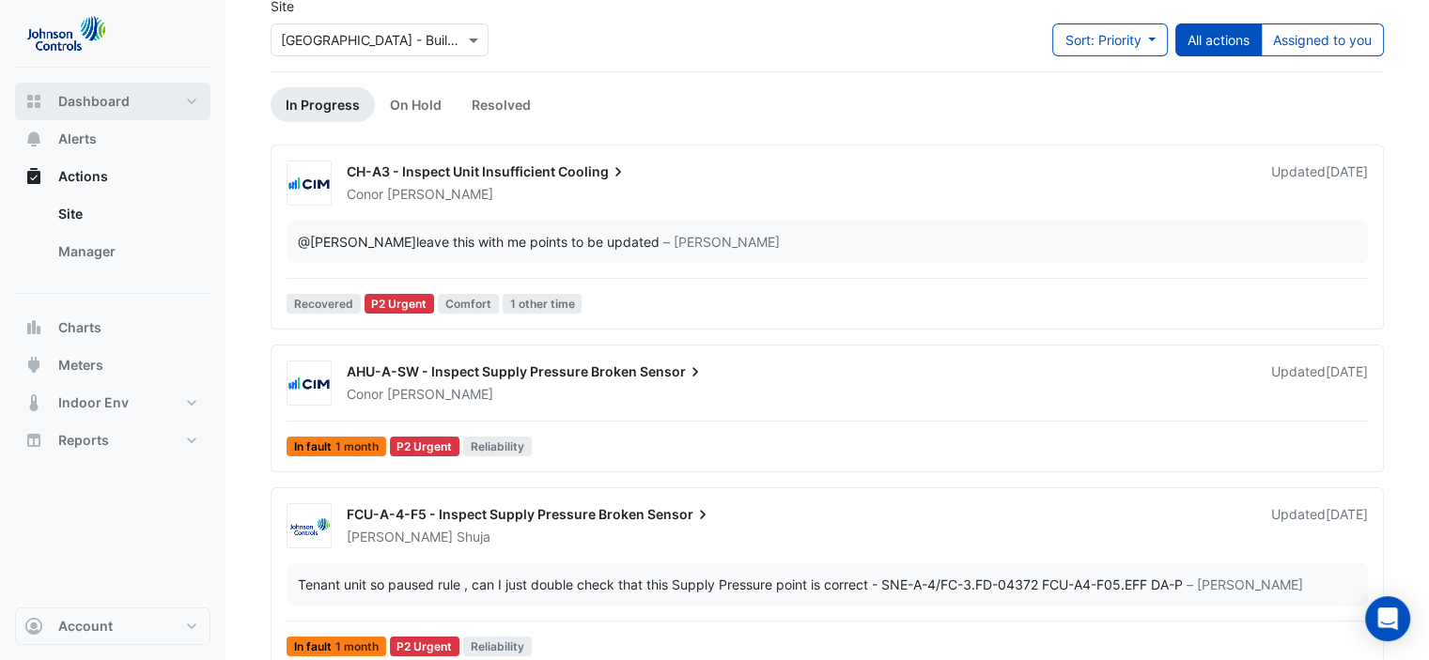
click at [107, 106] on span "Dashboard" at bounding box center [93, 101] width 71 height 19
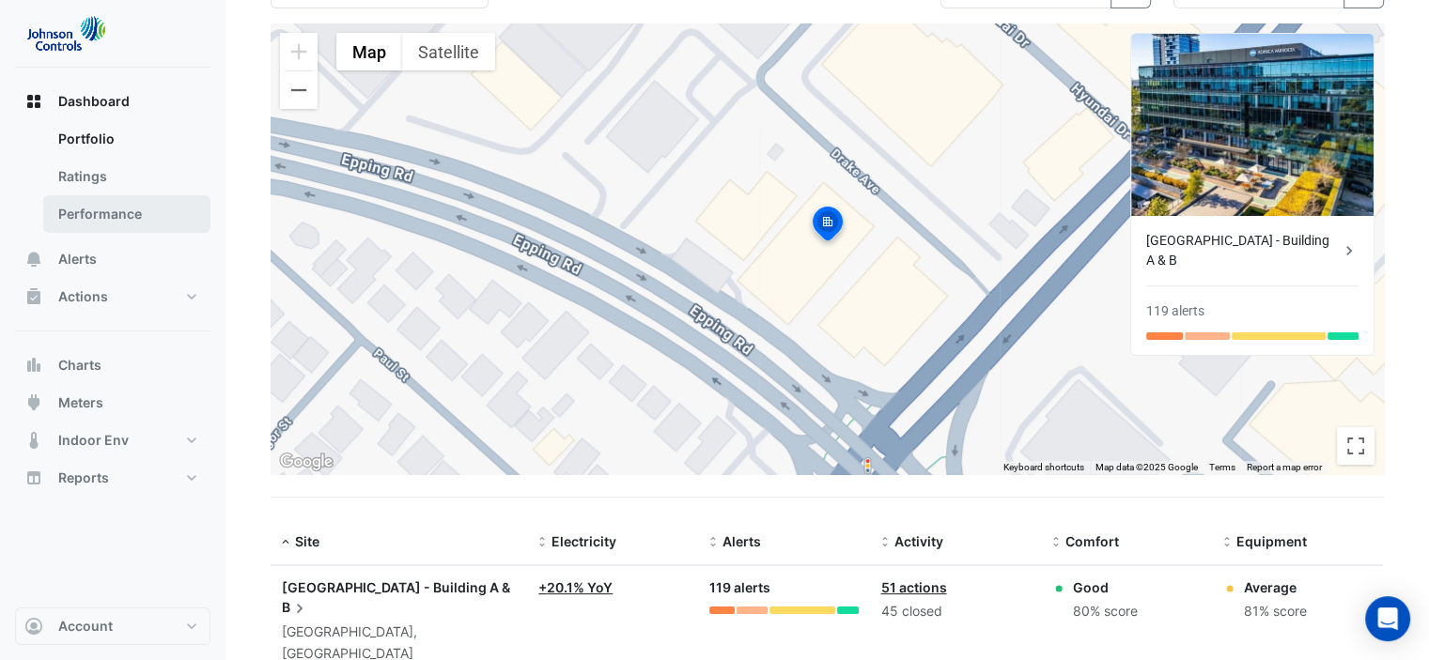
scroll to position [185, 0]
